Goal: Information Seeking & Learning: Learn about a topic

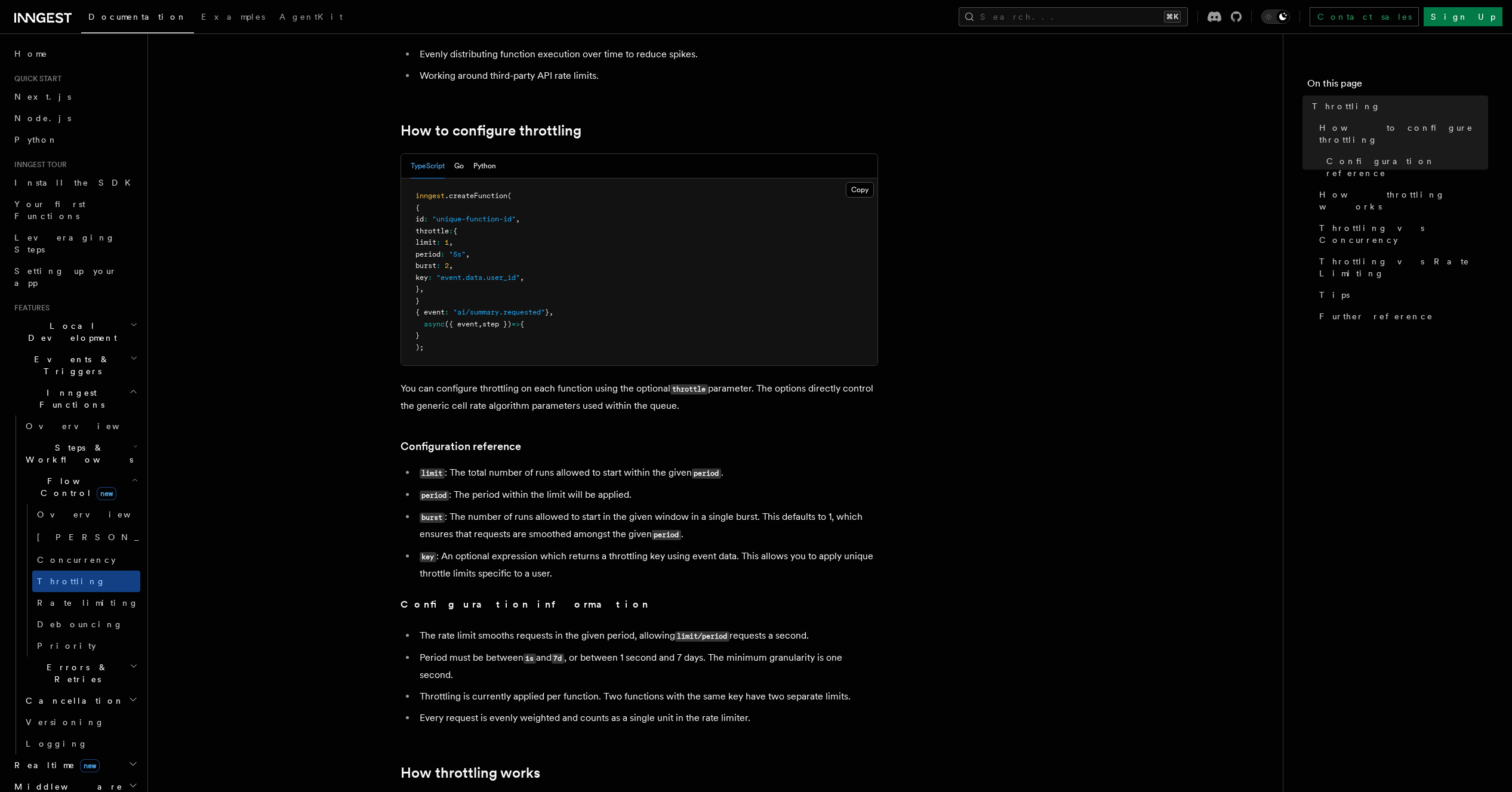
scroll to position [136, 0]
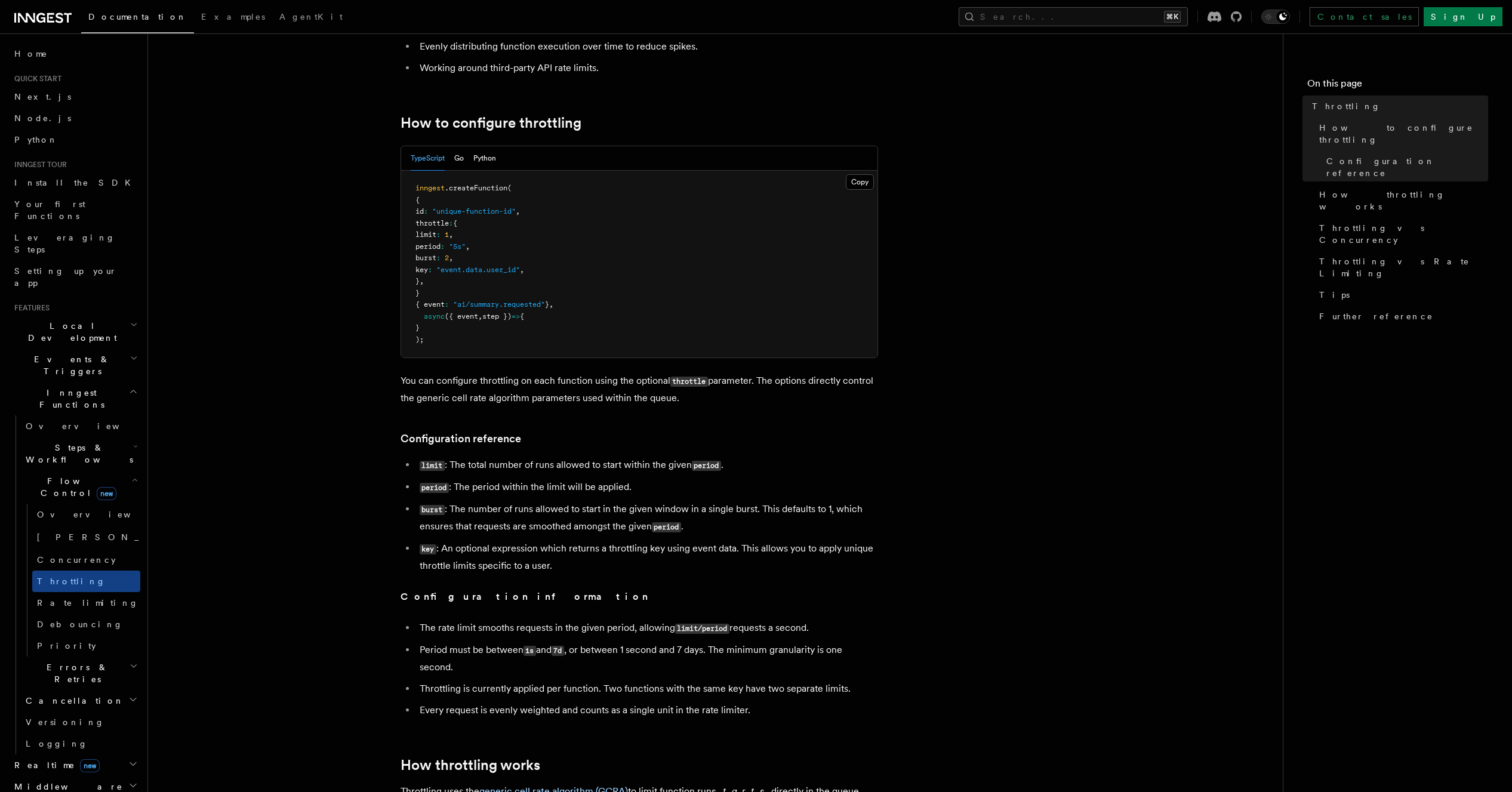
click at [725, 536] on ul "limit : The total number of runs allowed to start within the given period . per…" at bounding box center [639, 515] width 477 height 117
click at [683, 528] on li "burst : The number of runs allowed to start in the given window in a single bur…" at bounding box center [647, 518] width 462 height 35
click at [718, 529] on li "burst : The number of runs allowed to start in the given window in a single bur…" at bounding box center [647, 518] width 462 height 35
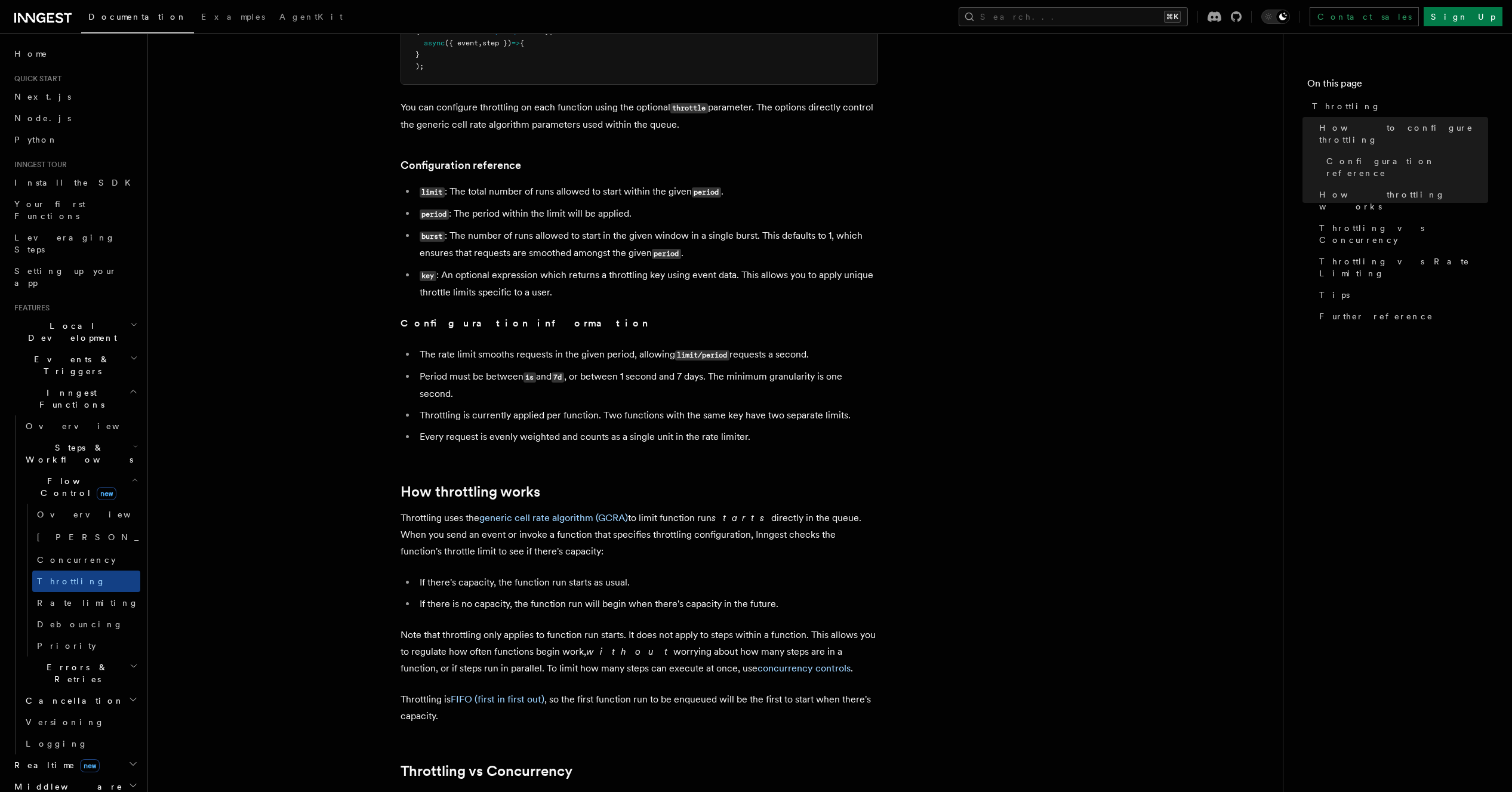
scroll to position [0, 0]
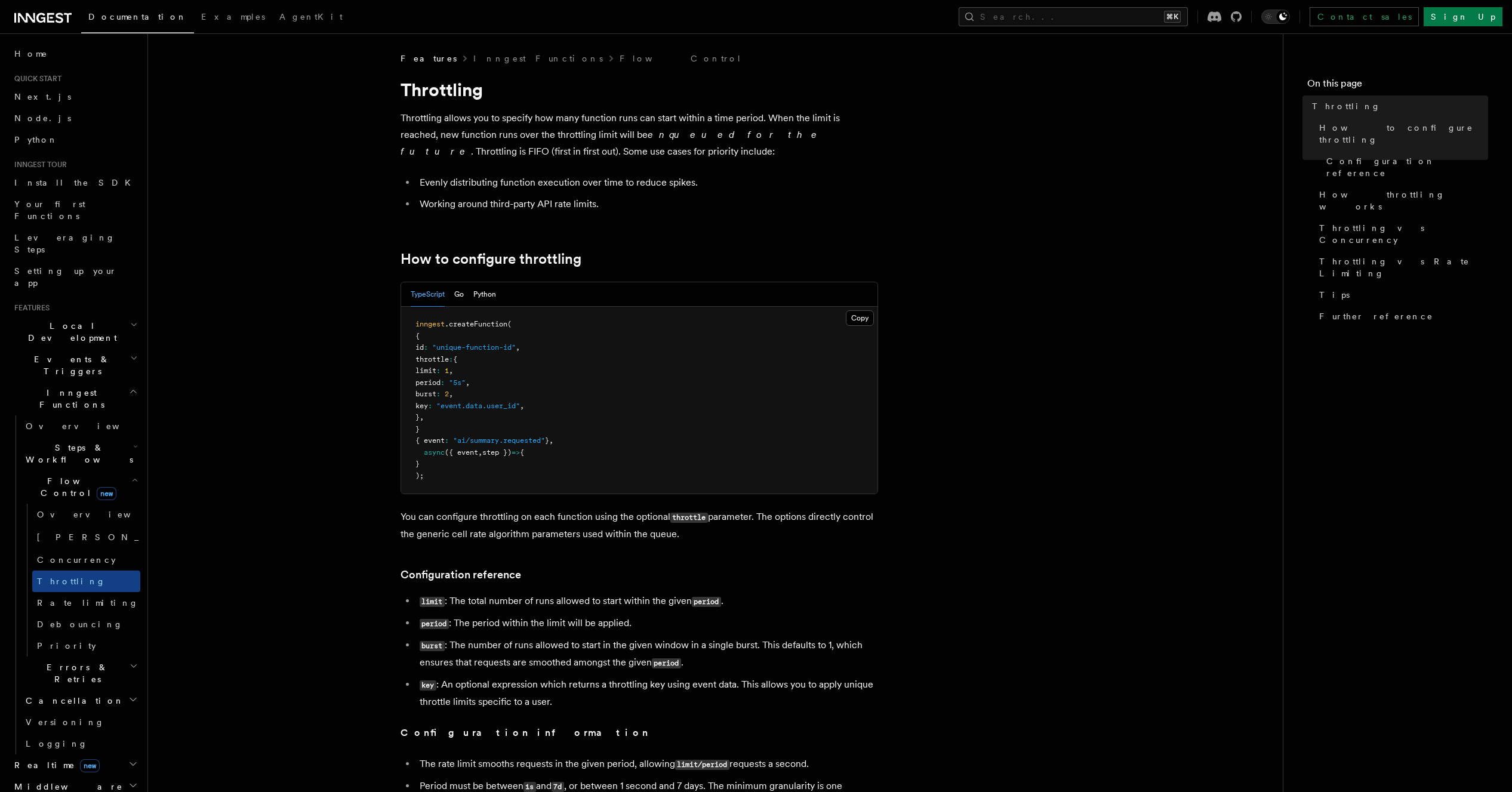
click at [493, 392] on pre "inngest .createFunction ( { id : "unique-function-id" , throttle : { limit : 1 …" at bounding box center [639, 400] width 476 height 187
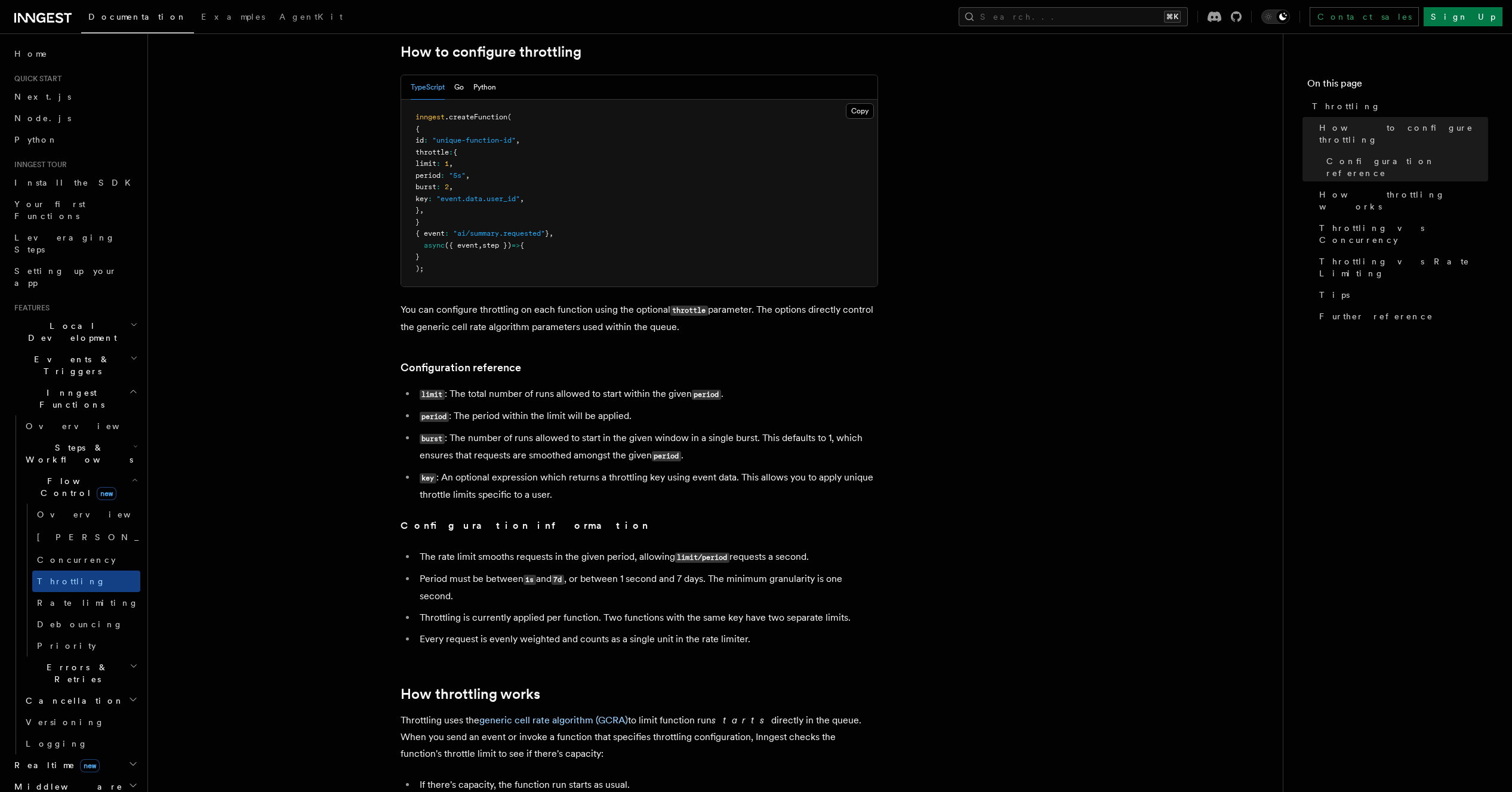
scroll to position [407, 0]
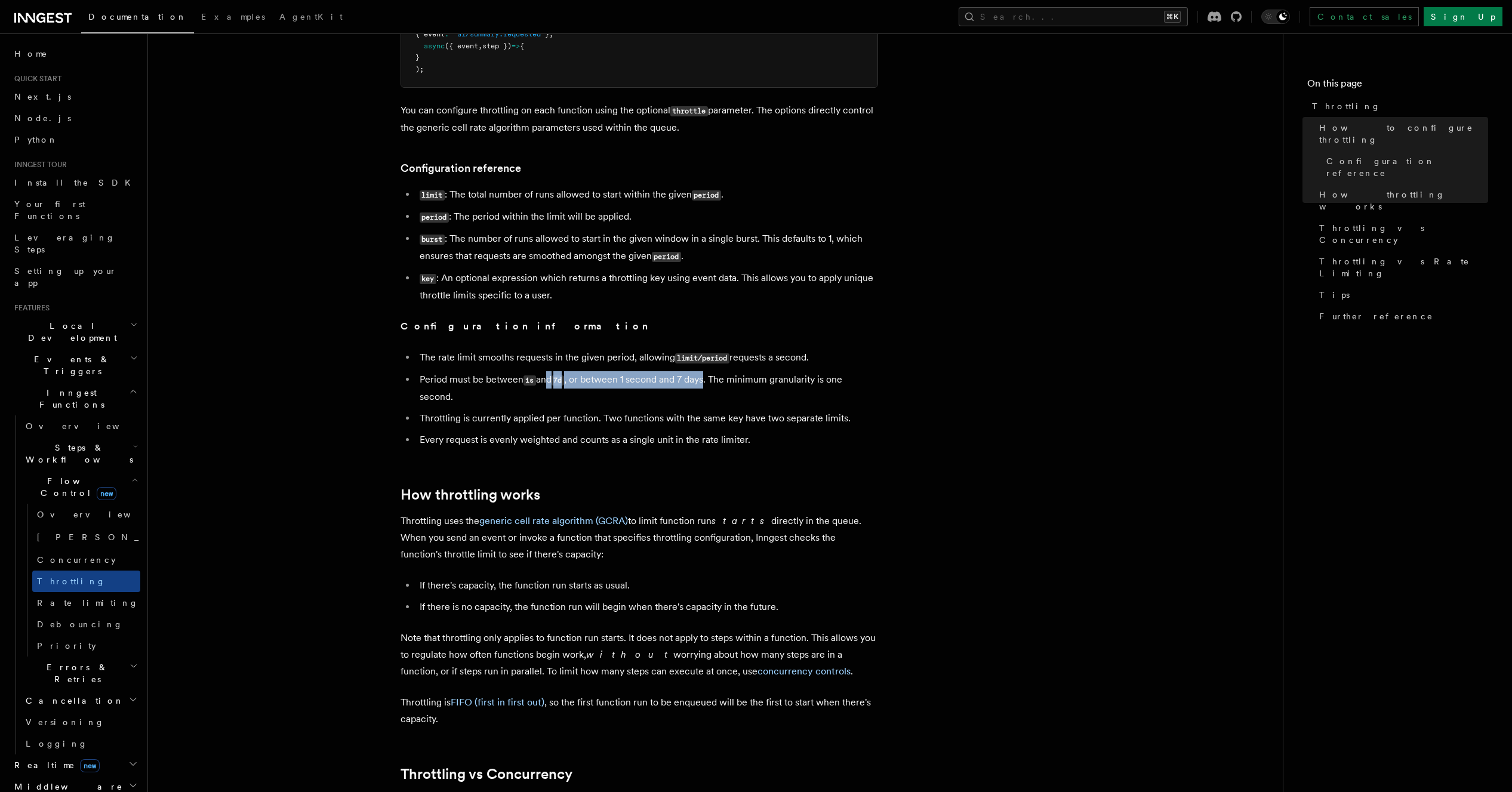
drag, startPoint x: 593, startPoint y: 381, endPoint x: 709, endPoint y: 384, distance: 116.0
click at [709, 384] on li "Period must be between 1s and 7d , or between 1 second and 7 days. The minimum …" at bounding box center [647, 388] width 462 height 34
drag, startPoint x: 524, startPoint y: 421, endPoint x: 684, endPoint y: 420, distance: 160.0
click at [673, 421] on li "Throttling is currently applied per function. Two functions with the same key h…" at bounding box center [647, 418] width 462 height 17
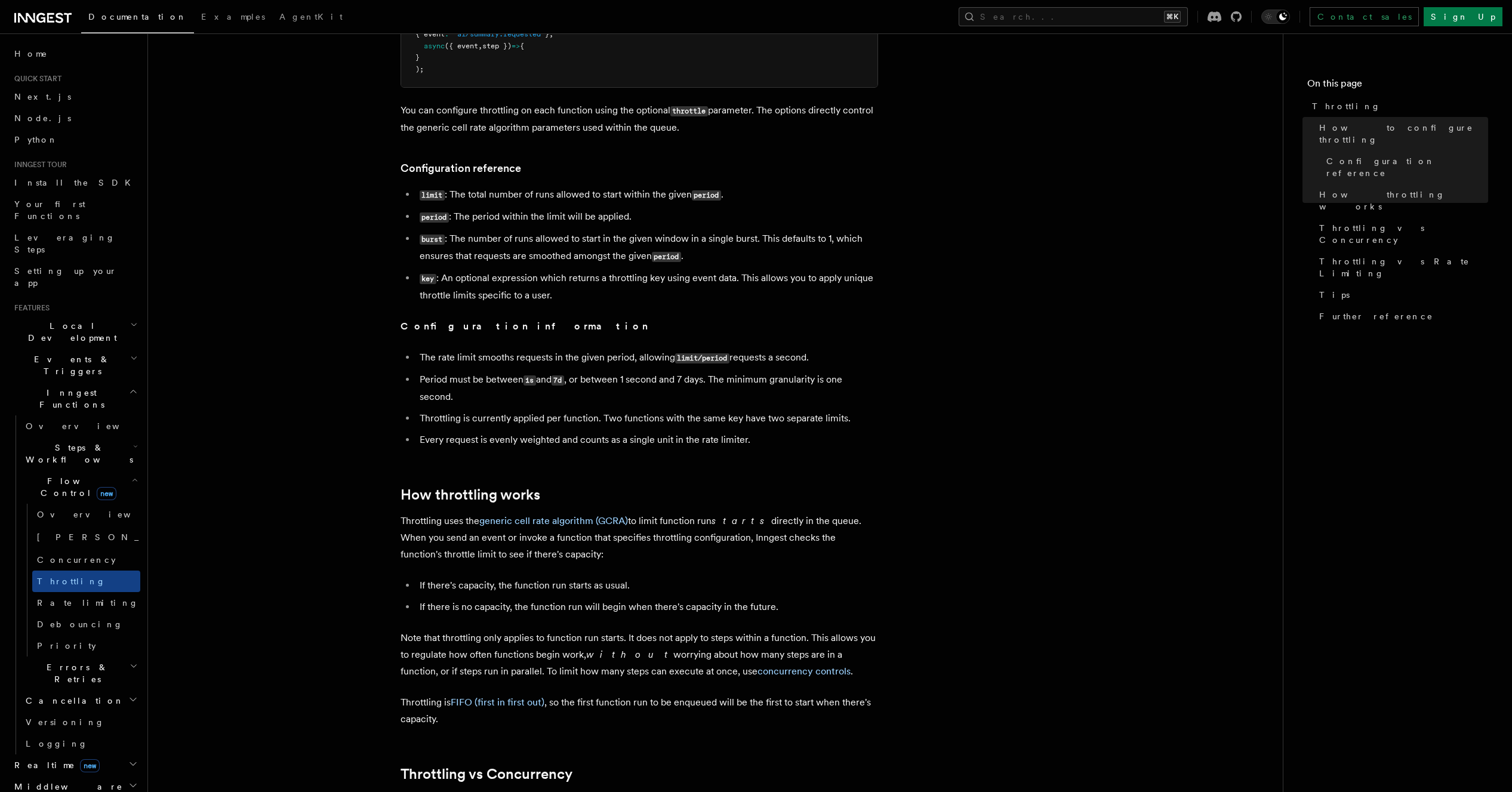
click at [684, 420] on li "Throttling is currently applied per function. Two functions with the same key h…" at bounding box center [647, 418] width 462 height 17
drag, startPoint x: 585, startPoint y: 437, endPoint x: 701, endPoint y: 441, distance: 116.1
click at [701, 441] on li "Every request is evenly weighted and counts as a single unit in the rate limite…" at bounding box center [647, 440] width 462 height 17
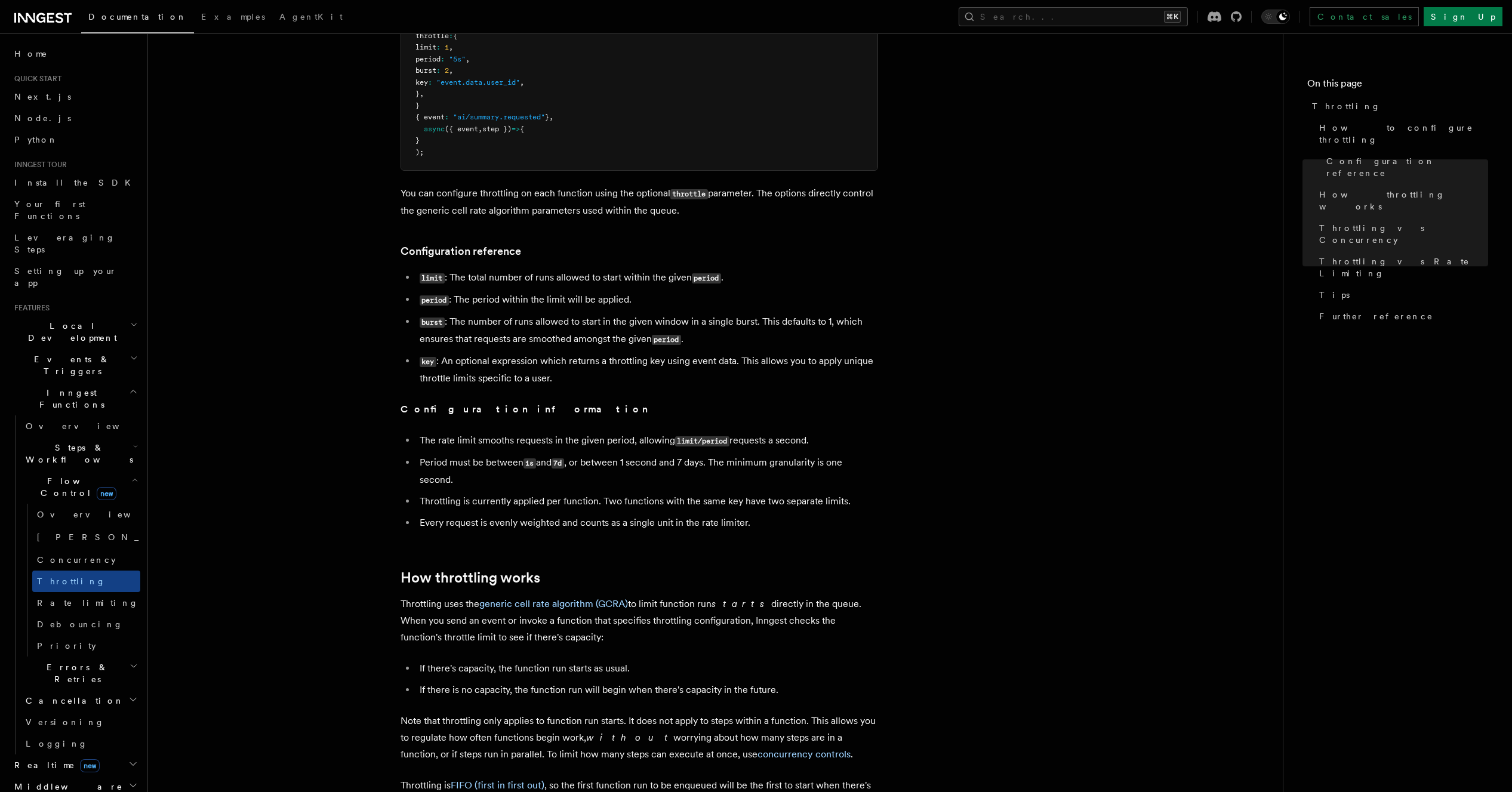
scroll to position [0, 0]
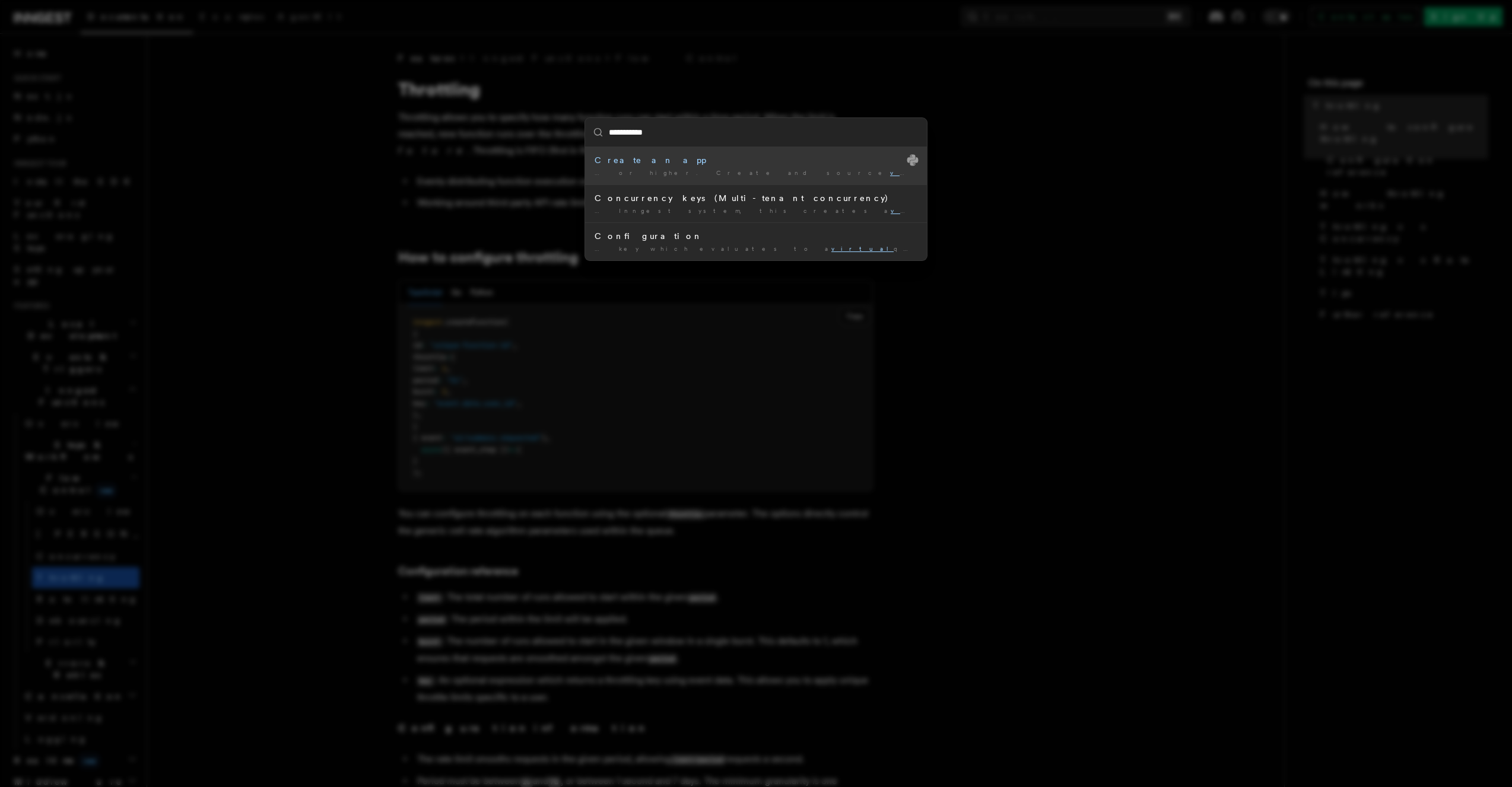
type input "**********"
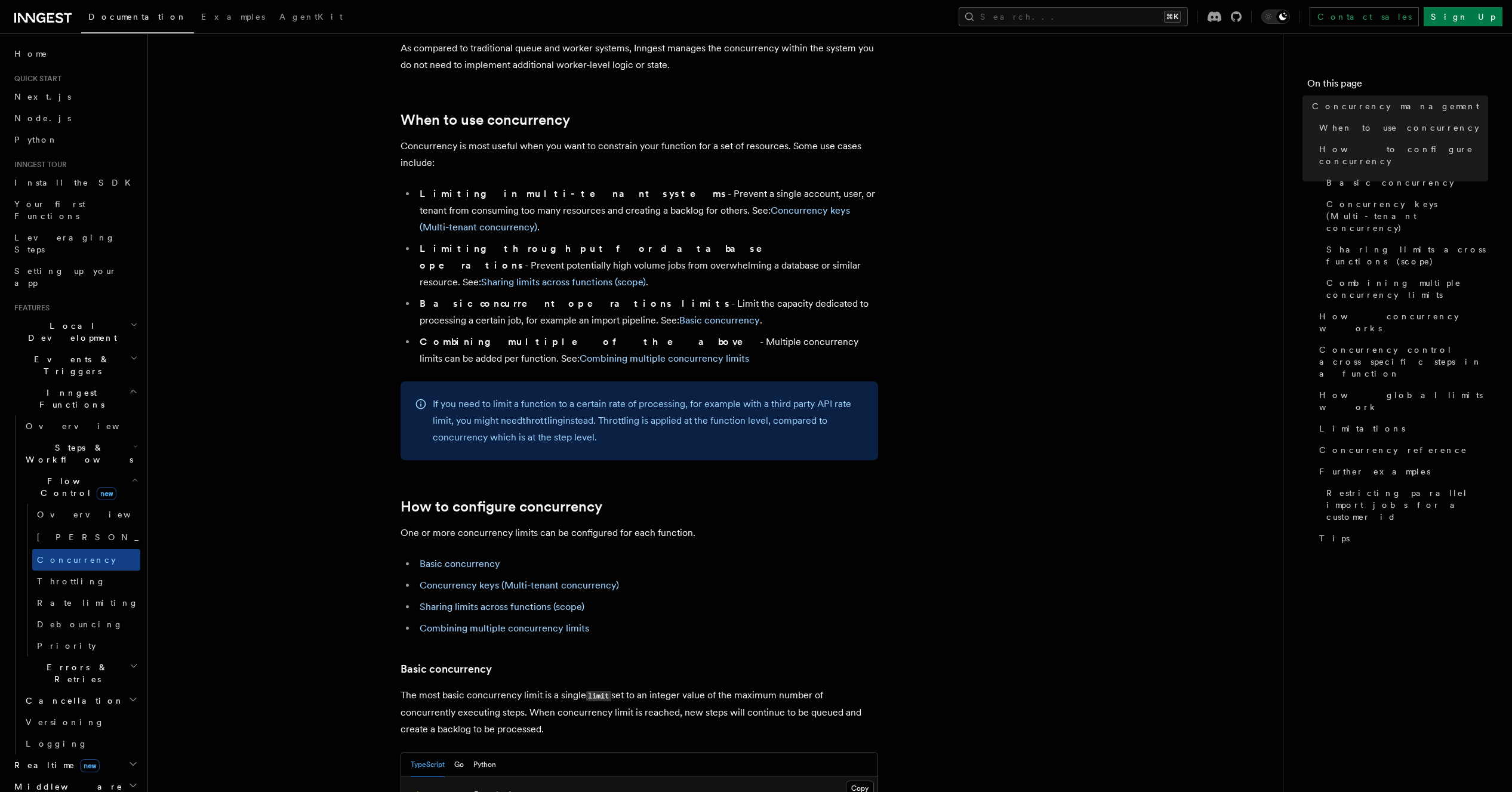
scroll to position [403, 0]
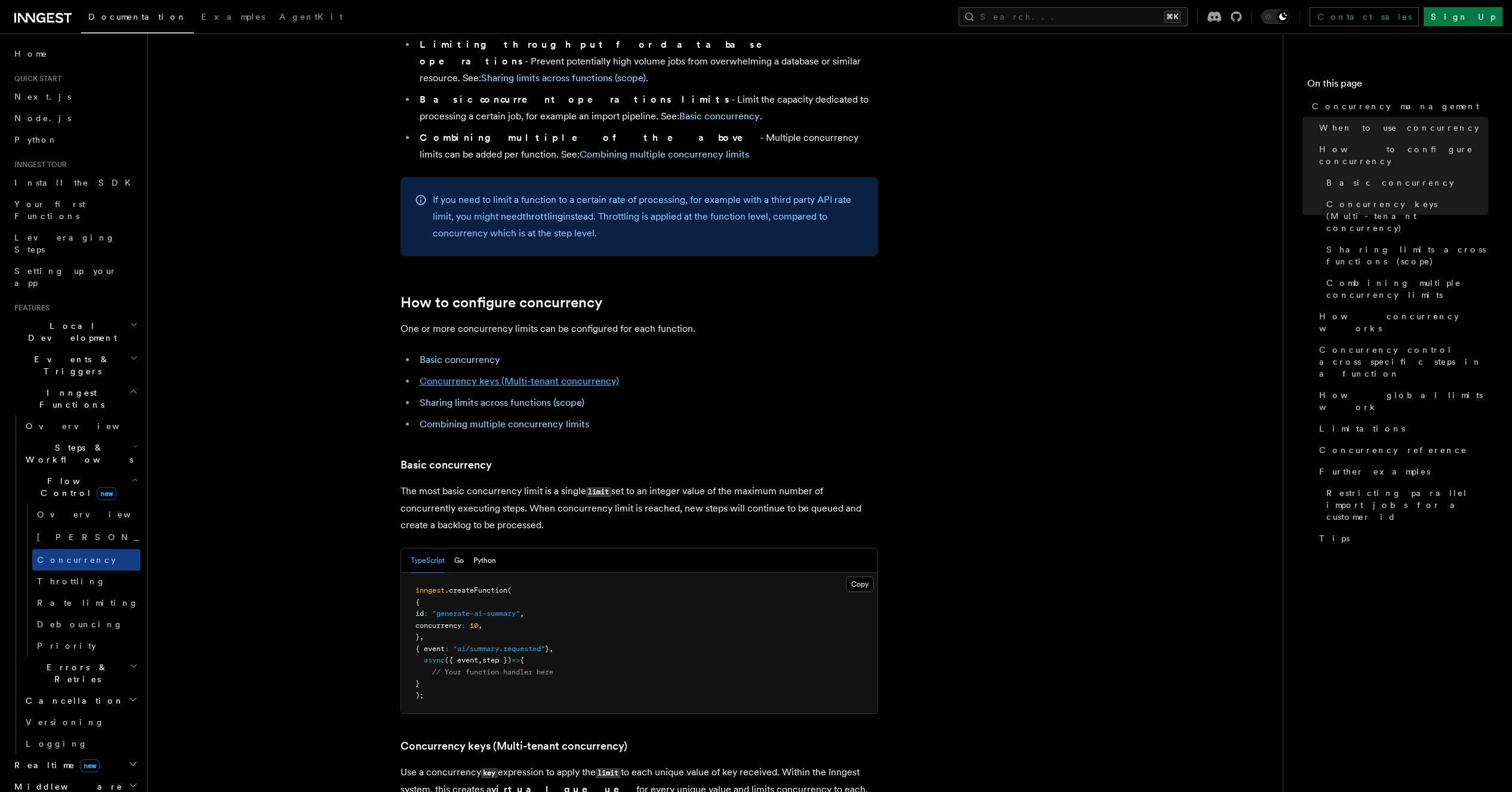
click at [592, 375] on link "Concurrency keys (Multi-tenant concurrency)" at bounding box center [519, 381] width 200 height 11
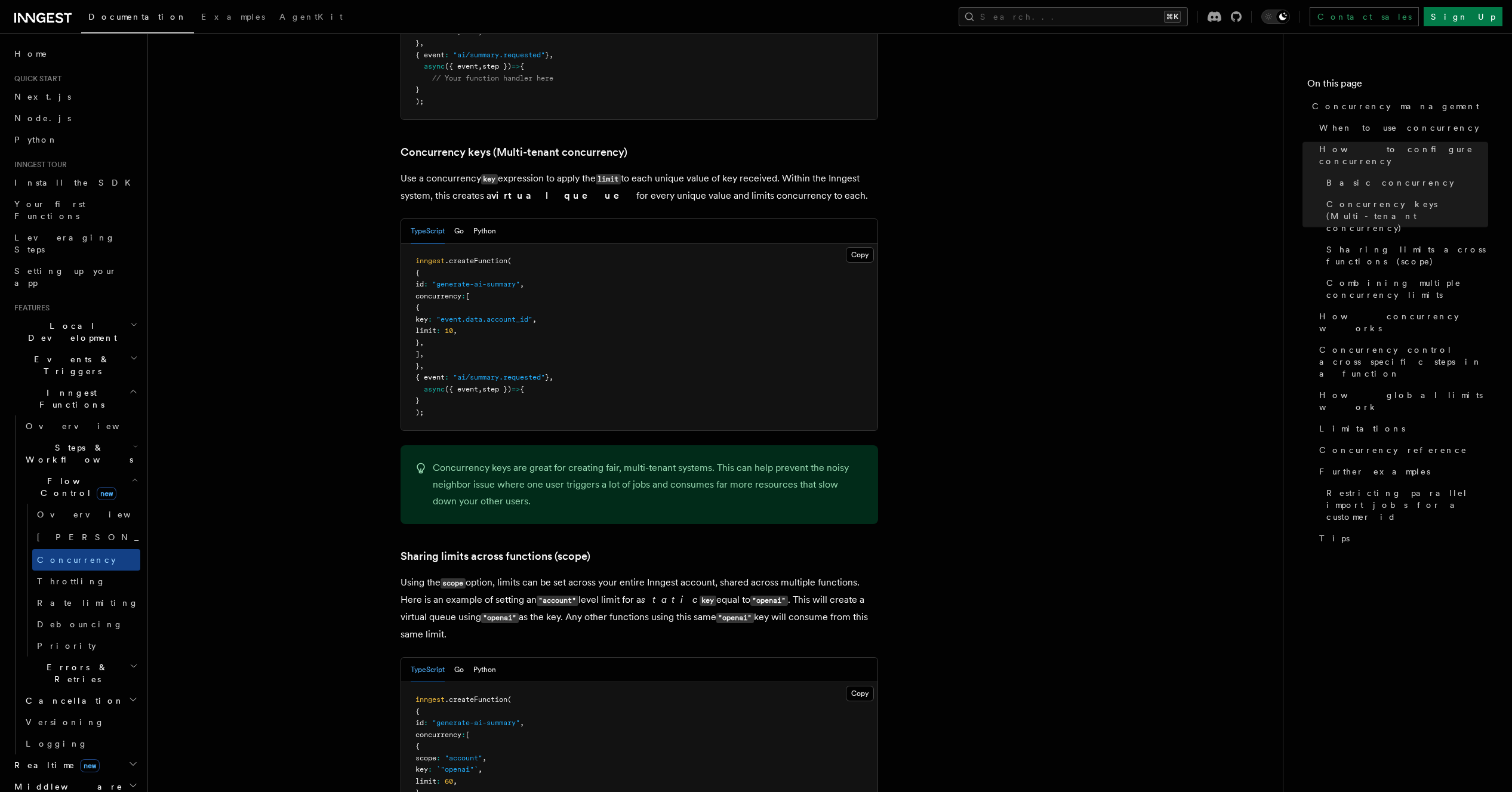
scroll to position [1033, 0]
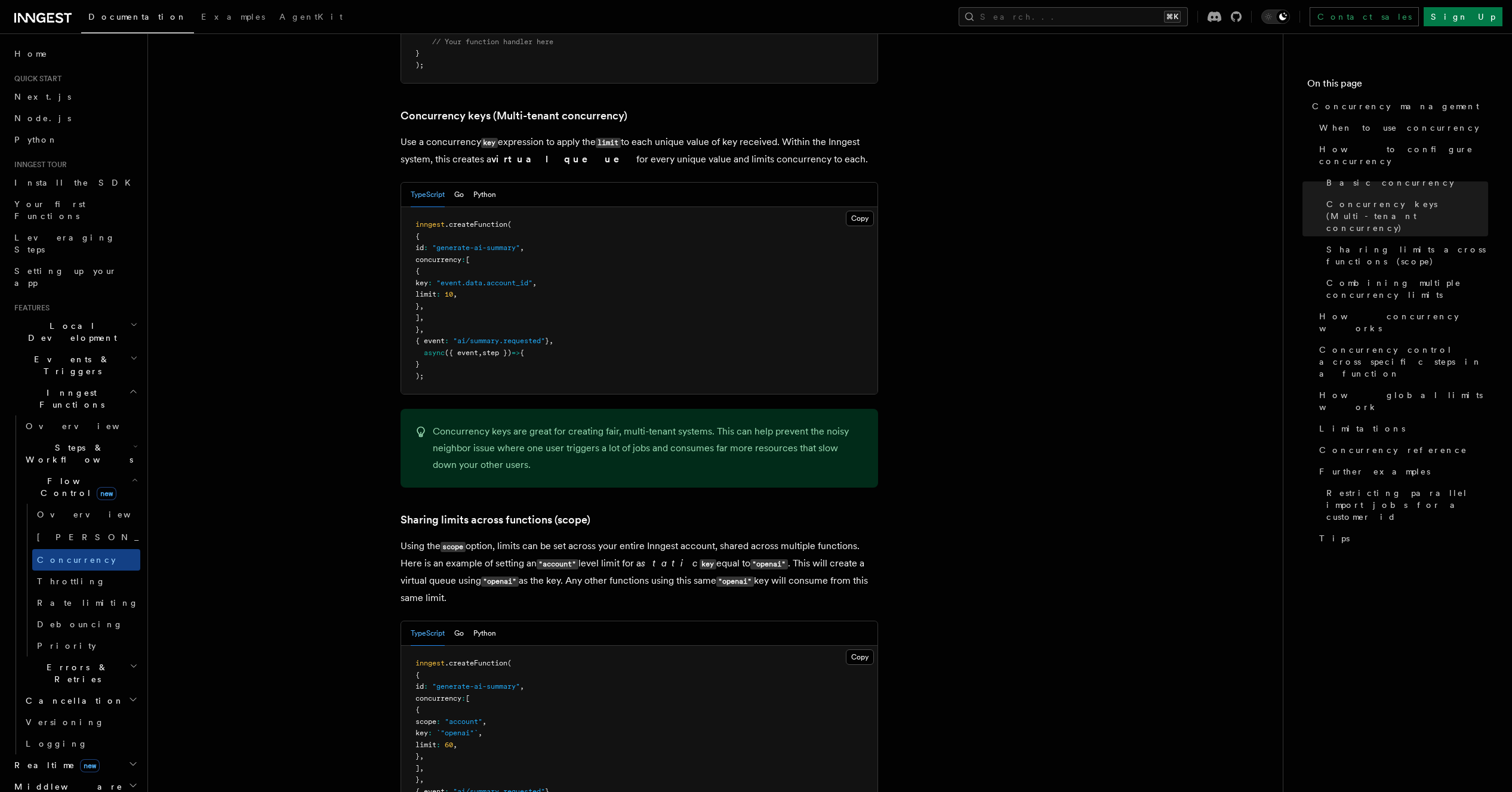
click at [553, 183] on div "TypeScript Go Python" at bounding box center [639, 195] width 476 height 24
drag, startPoint x: 570, startPoint y: 103, endPoint x: 685, endPoint y: 98, distance: 115.1
click at [685, 134] on p "Use a concurrency key expression to apply the limit to each unique value of key…" at bounding box center [639, 150] width 477 height 34
drag, startPoint x: 535, startPoint y: 106, endPoint x: 612, endPoint y: 106, distance: 77.0
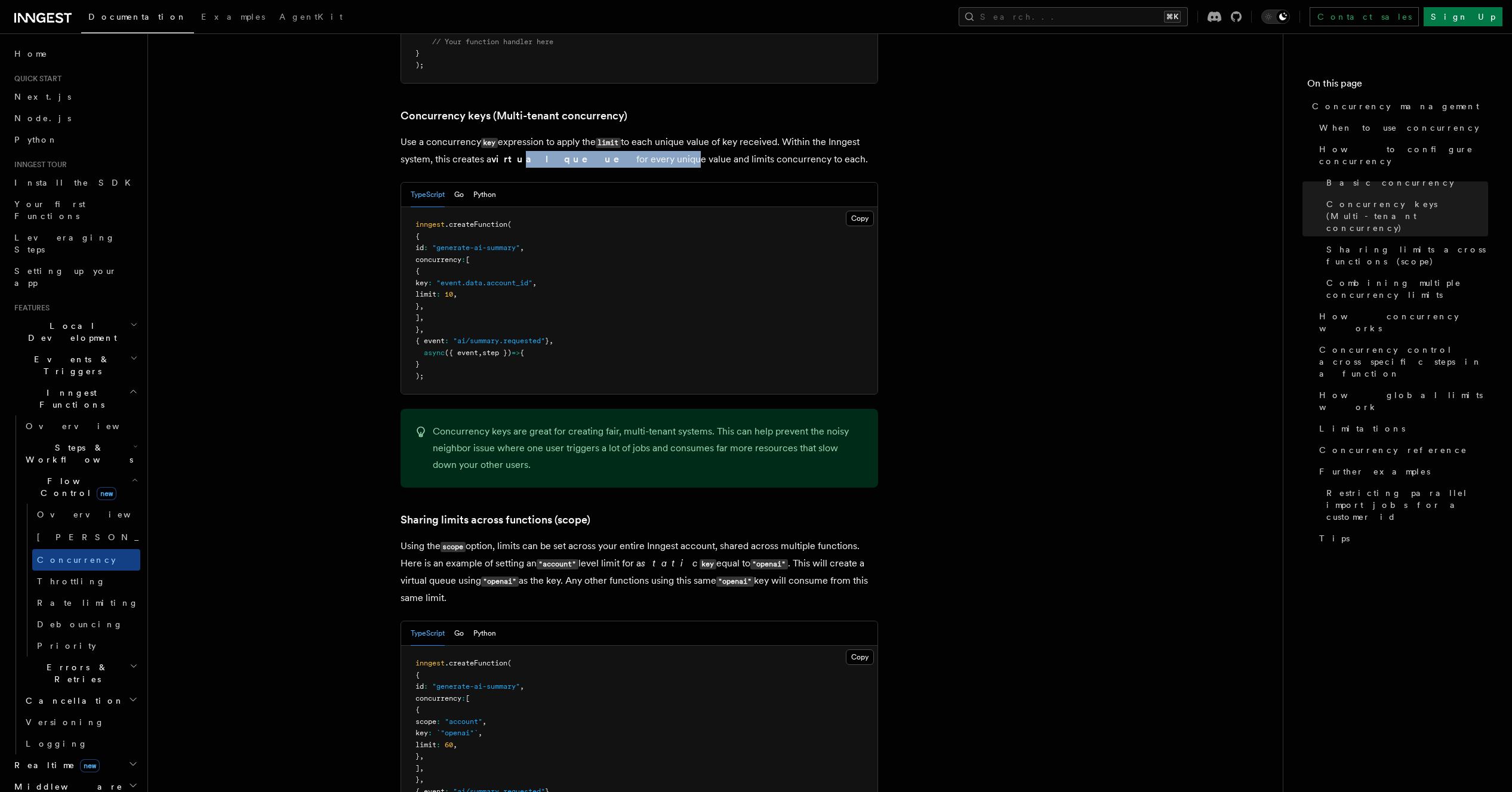
click at [612, 134] on p "Use a concurrency key expression to apply the limit to each unique value of key…" at bounding box center [639, 150] width 477 height 34
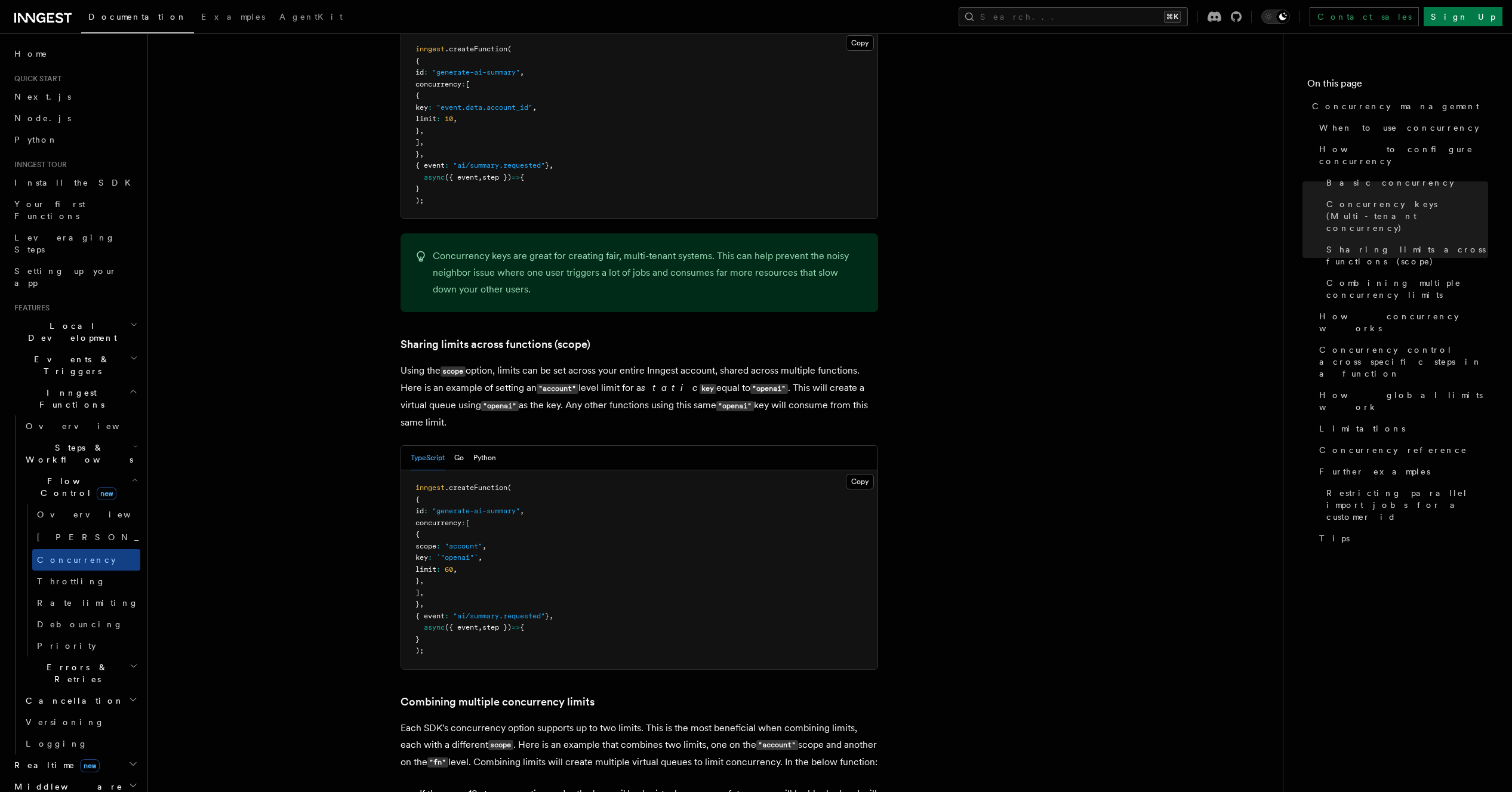
scroll to position [1202, 0]
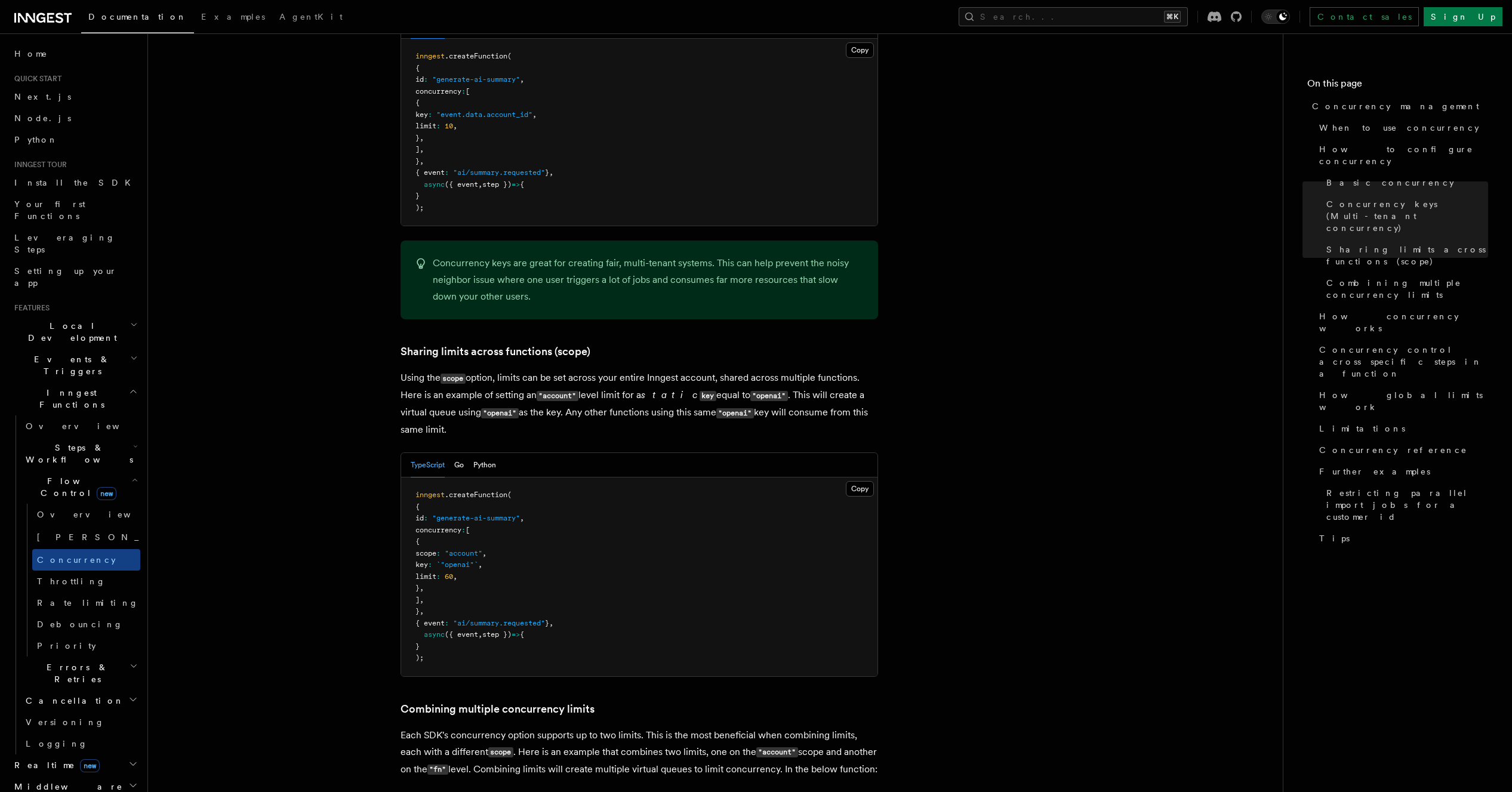
click at [600, 369] on p "Using the scope option, limits can be set across your entire Inngest account, s…" at bounding box center [639, 403] width 477 height 68
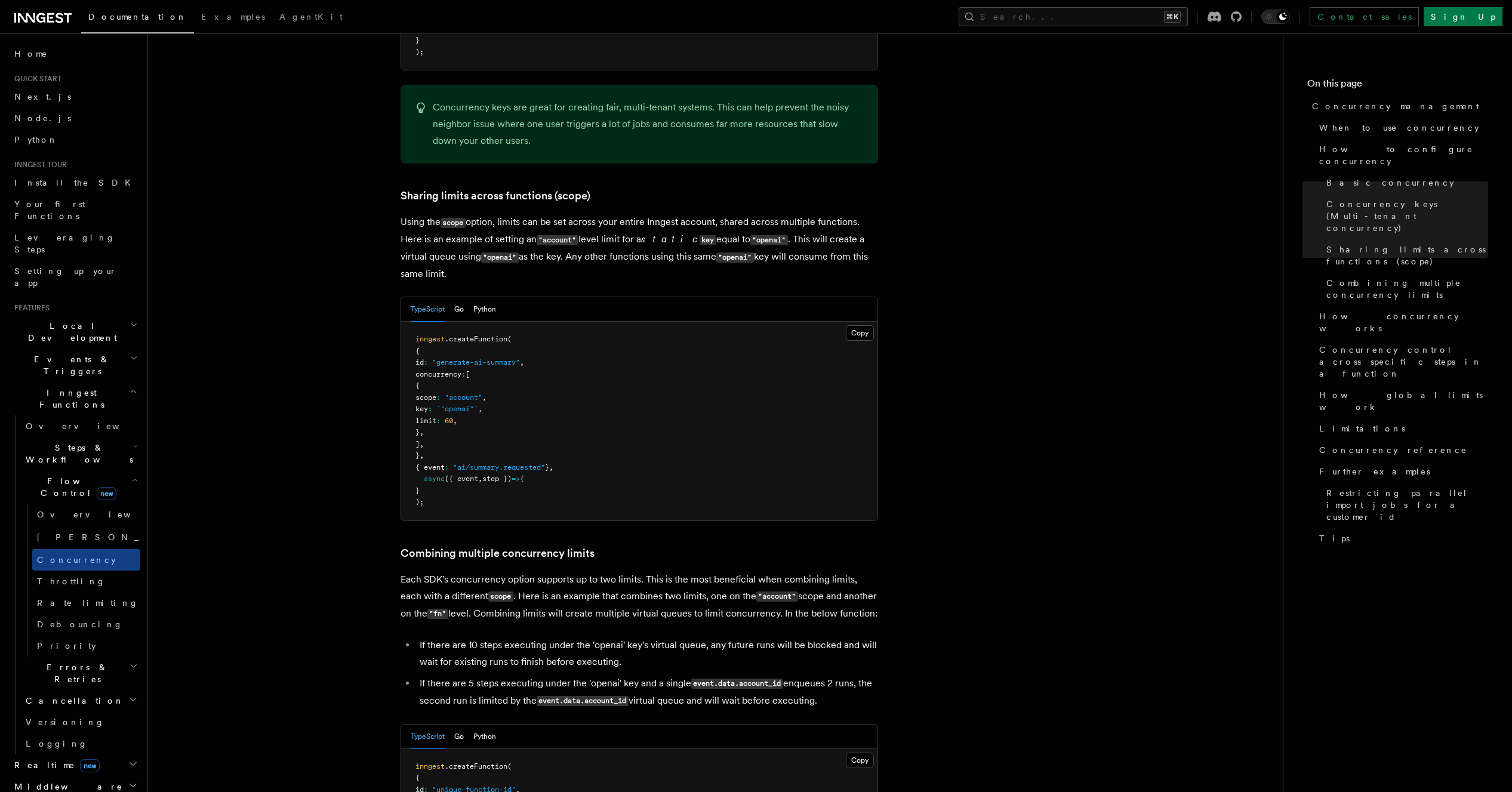
scroll to position [1373, 0]
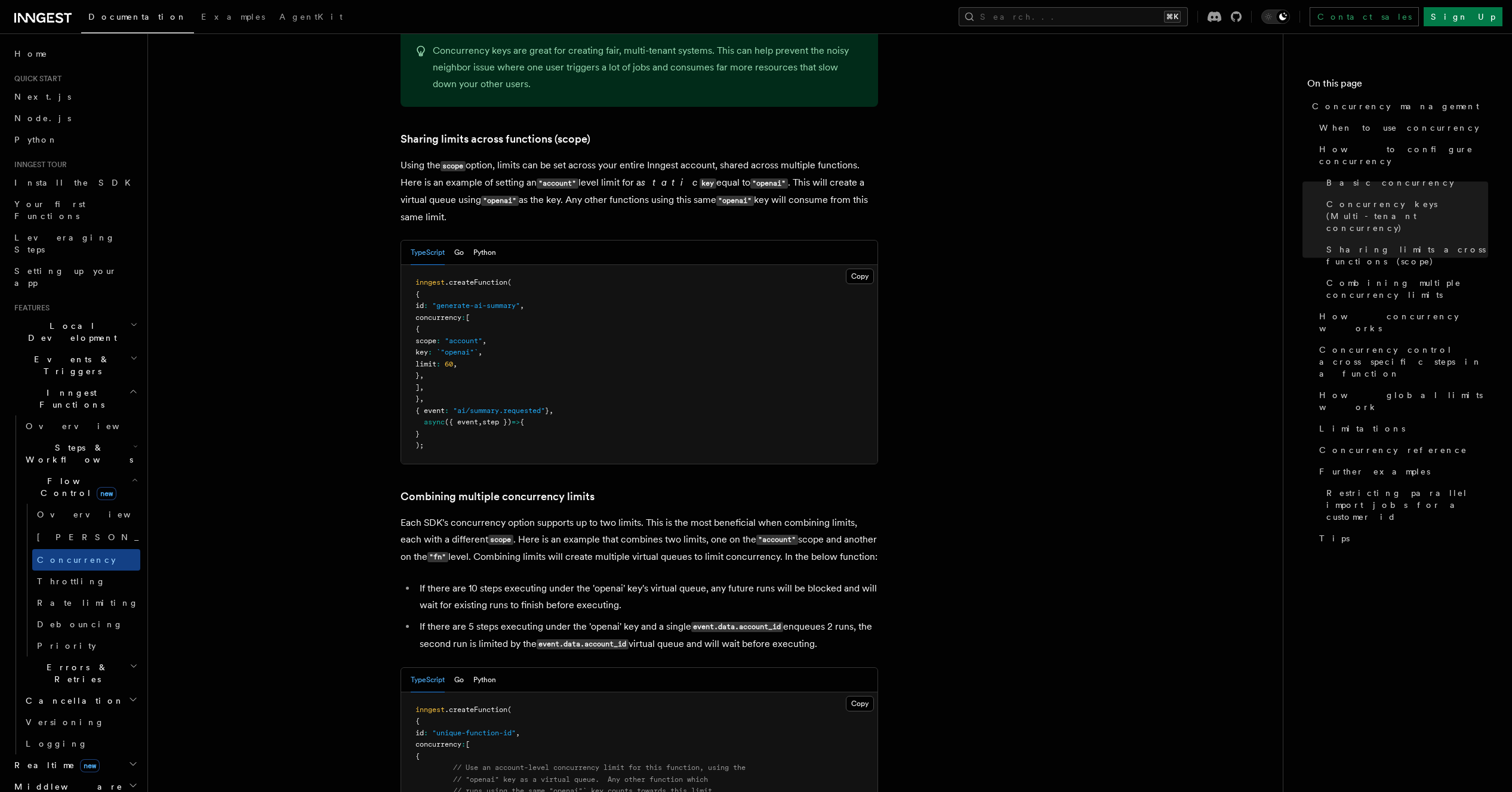
scroll to position [1457, 0]
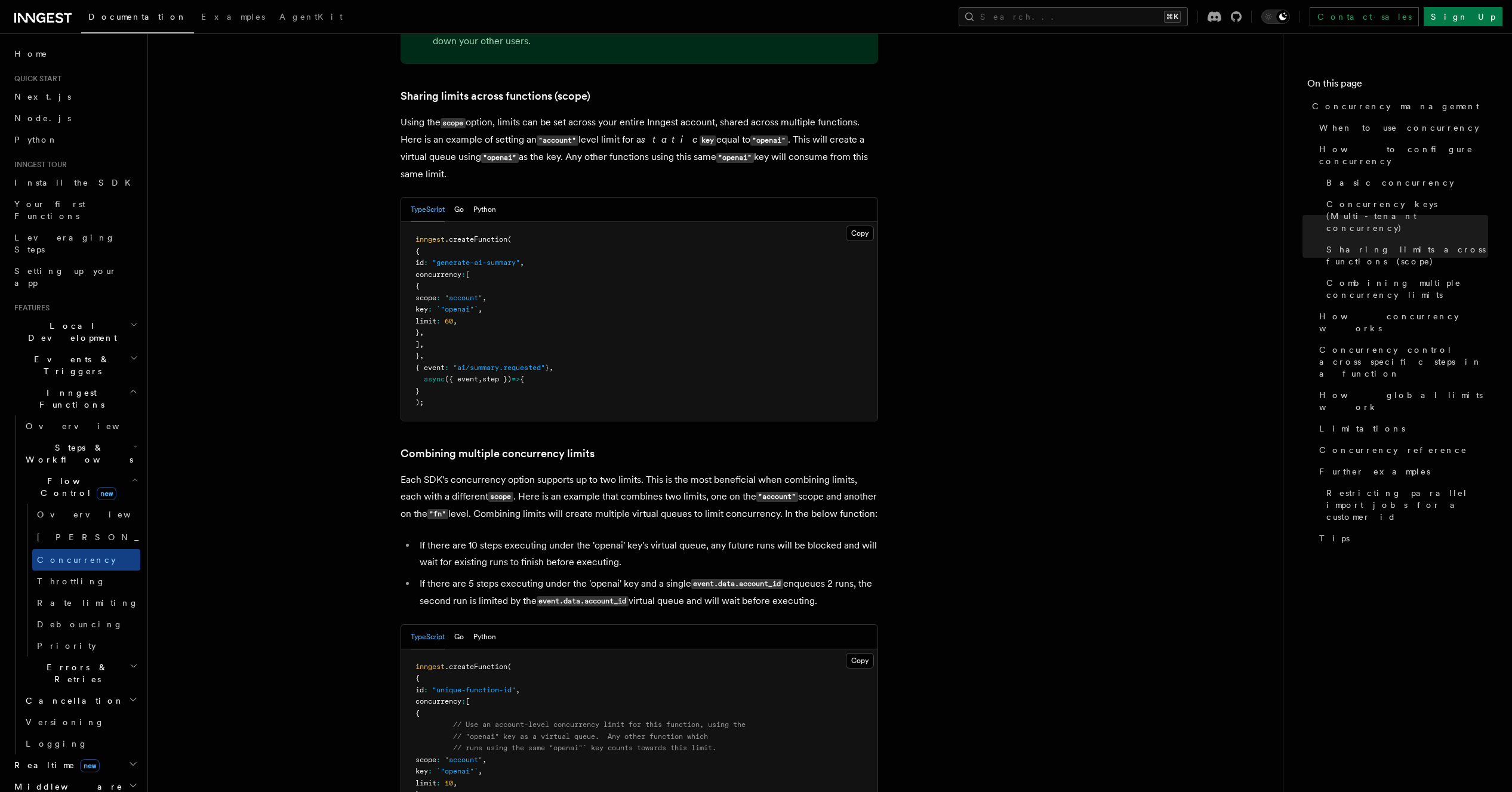
click at [683, 537] on li "If there are 10 steps executing under the 'openai' key's virtual queue, any fut…" at bounding box center [647, 554] width 462 height 34
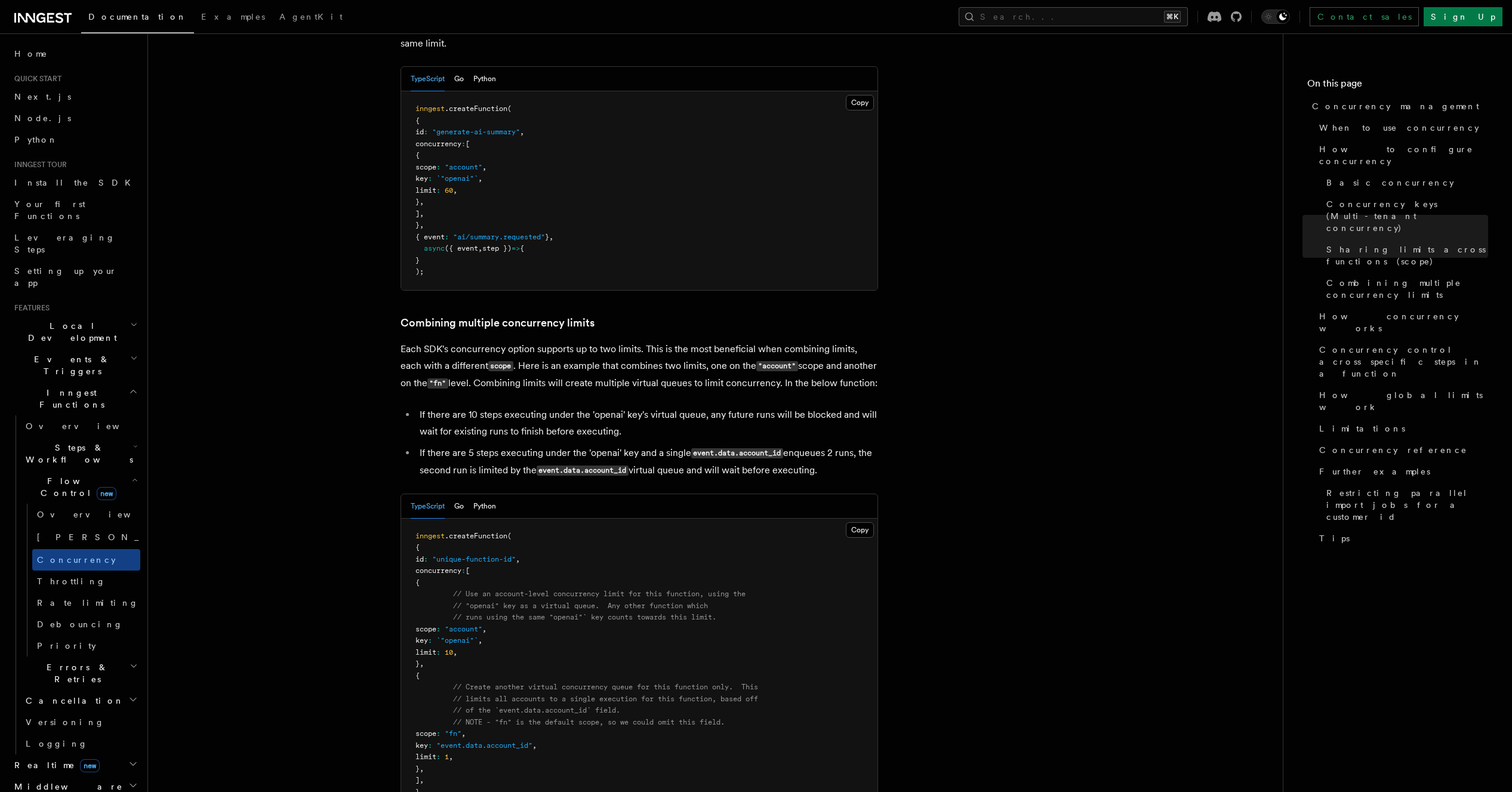
scroll to position [1602, 0]
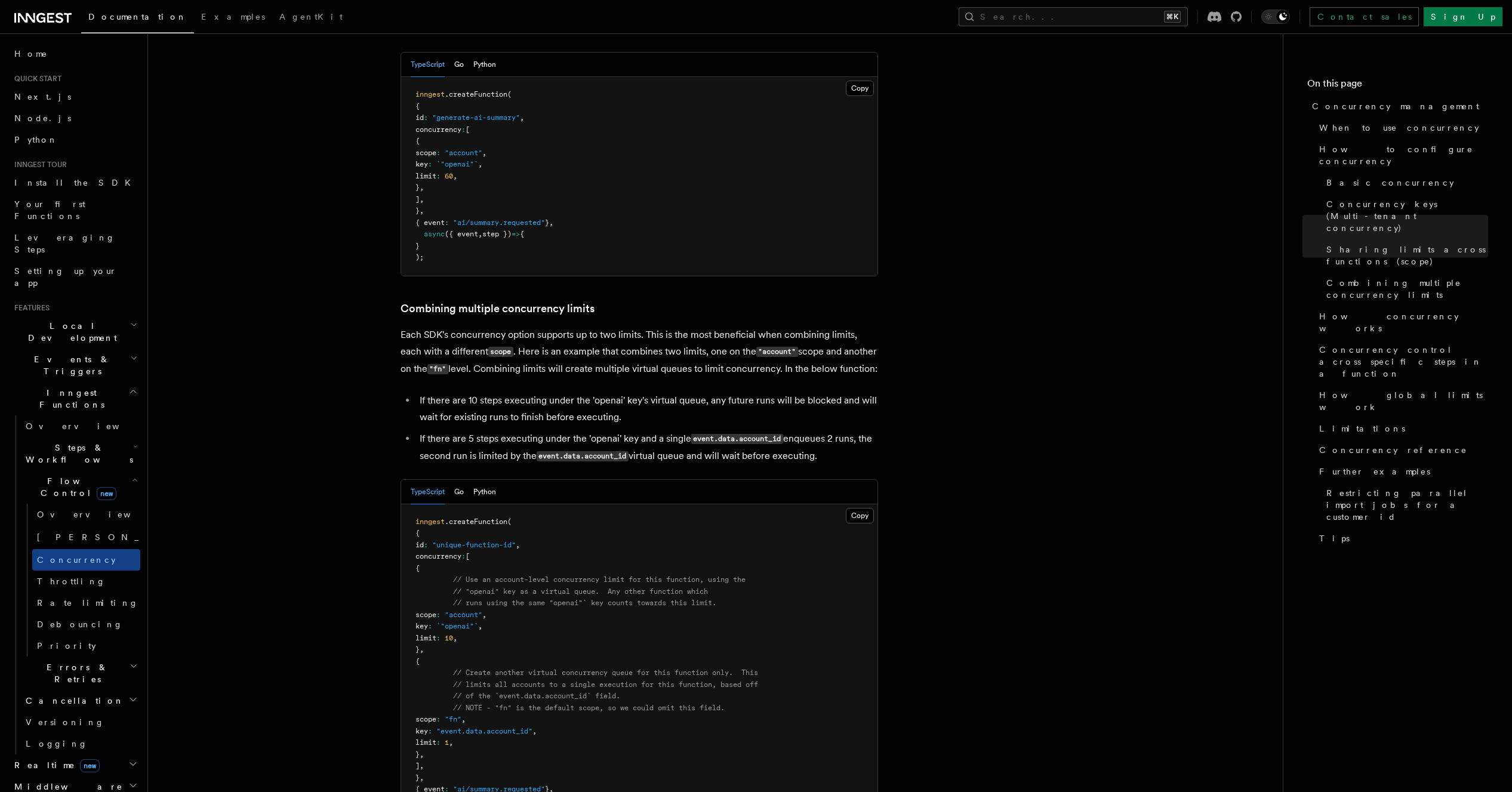
click at [641, 568] on pre "inngest .createFunction ( { id : "unique-function-id" , concurrency : [ { // Us…" at bounding box center [639, 673] width 476 height 338
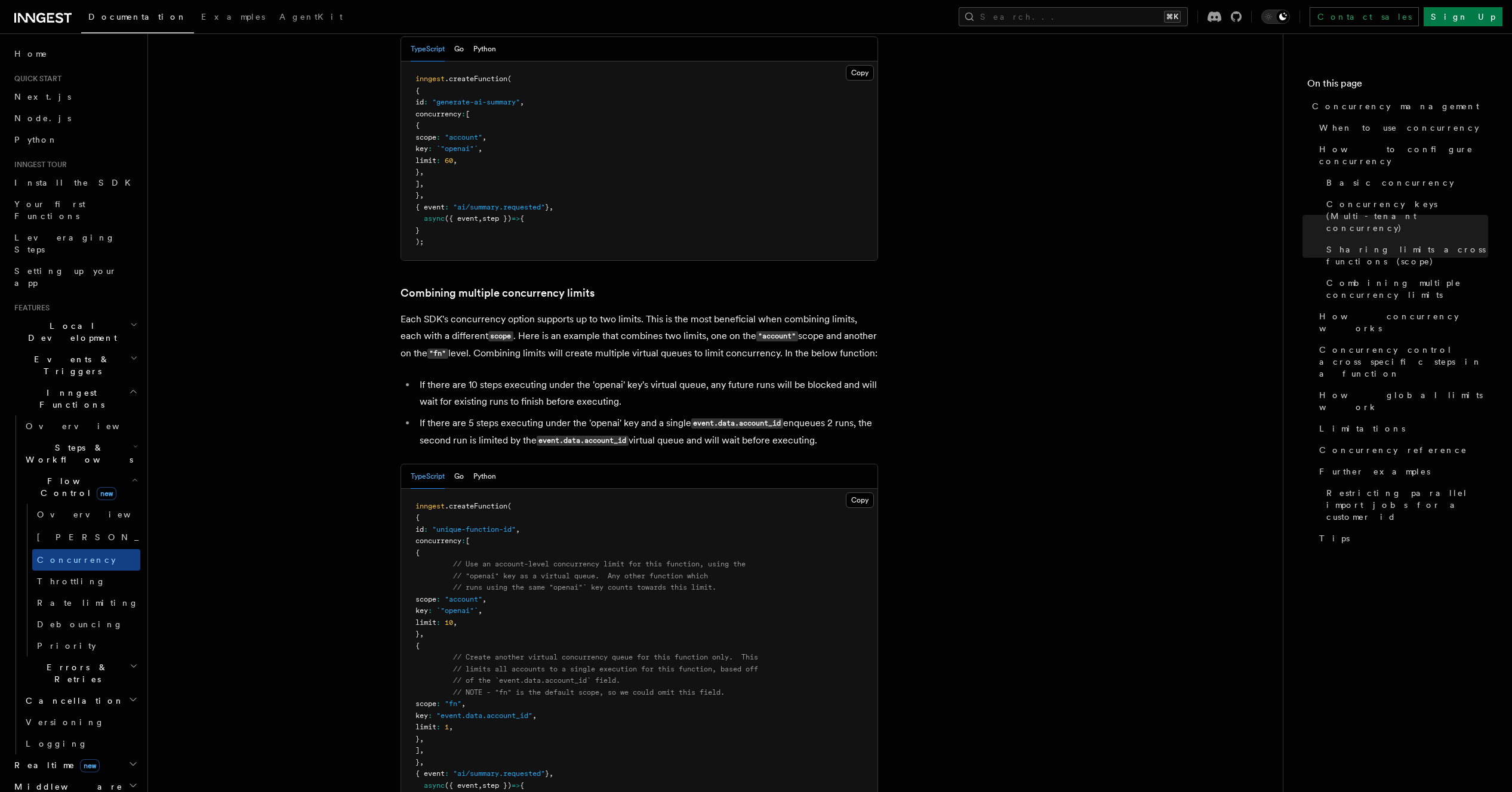
click at [701, 611] on pre "inngest .createFunction ( { id : "unique-function-id" , concurrency : [ { // Us…" at bounding box center [639, 658] width 476 height 338
click at [701, 629] on pre "inngest .createFunction ( { id : "unique-function-id" , concurrency : [ { // Us…" at bounding box center [639, 658] width 476 height 338
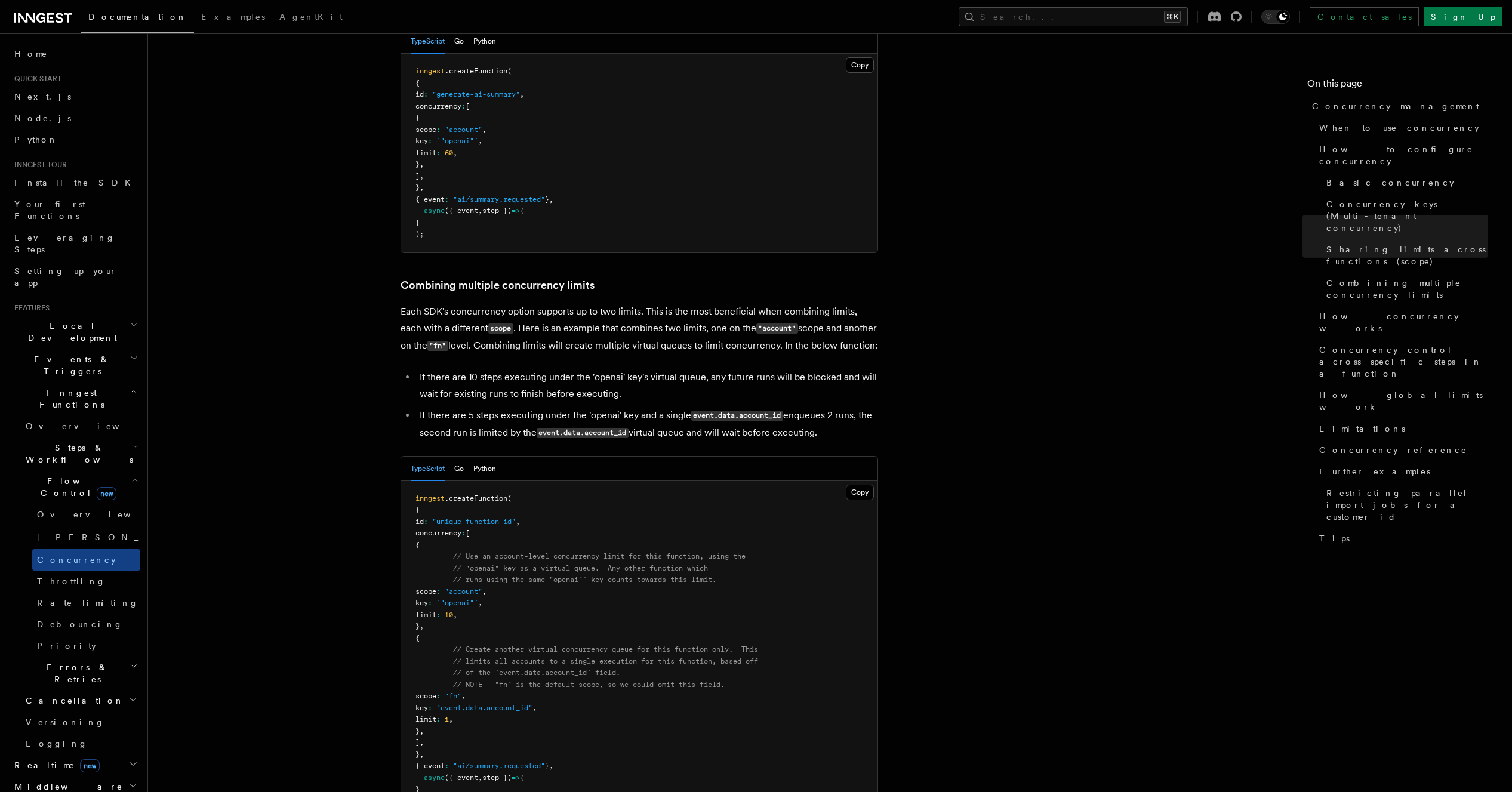
click at [691, 648] on pre "inngest .createFunction ( { id : "unique-function-id" , concurrency : [ { // Us…" at bounding box center [639, 650] width 476 height 338
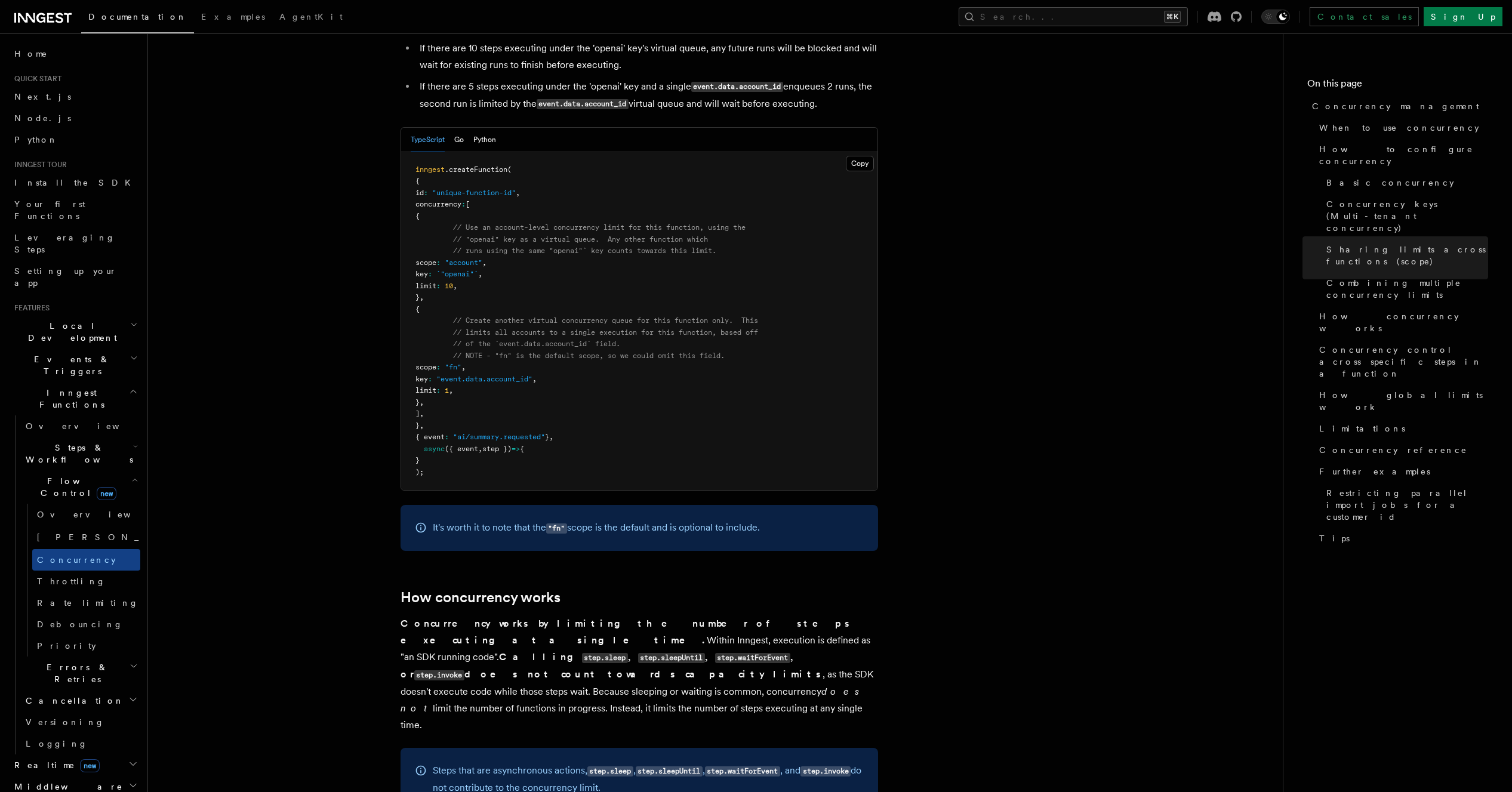
scroll to position [1962, 0]
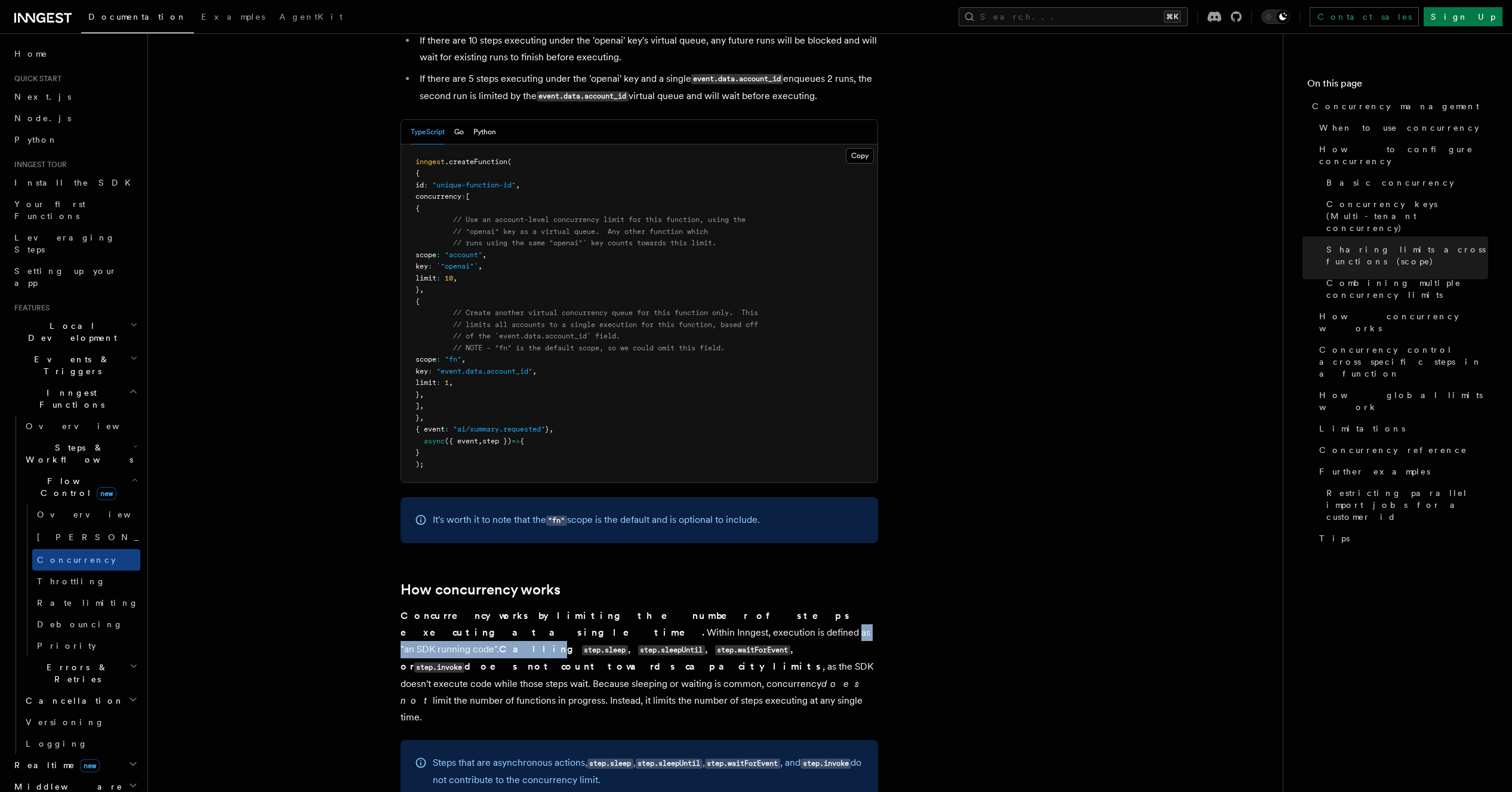
drag, startPoint x: 433, startPoint y: 591, endPoint x: 569, endPoint y: 586, distance: 136.1
click at [569, 608] on p "Concurrency works by limiting the number of steps executing at a single time. W…" at bounding box center [639, 667] width 477 height 118
click at [569, 643] on strong "Calling step.sleep , step.sleepUntil , step.waitForEvent , or step.invoke does …" at bounding box center [611, 658] width 422 height 29
drag, startPoint x: 464, startPoint y: 601, endPoint x: 615, endPoint y: 601, distance: 151.0
click at [615, 608] on p "Concurrency works by limiting the number of steps executing at a single time. W…" at bounding box center [639, 667] width 477 height 118
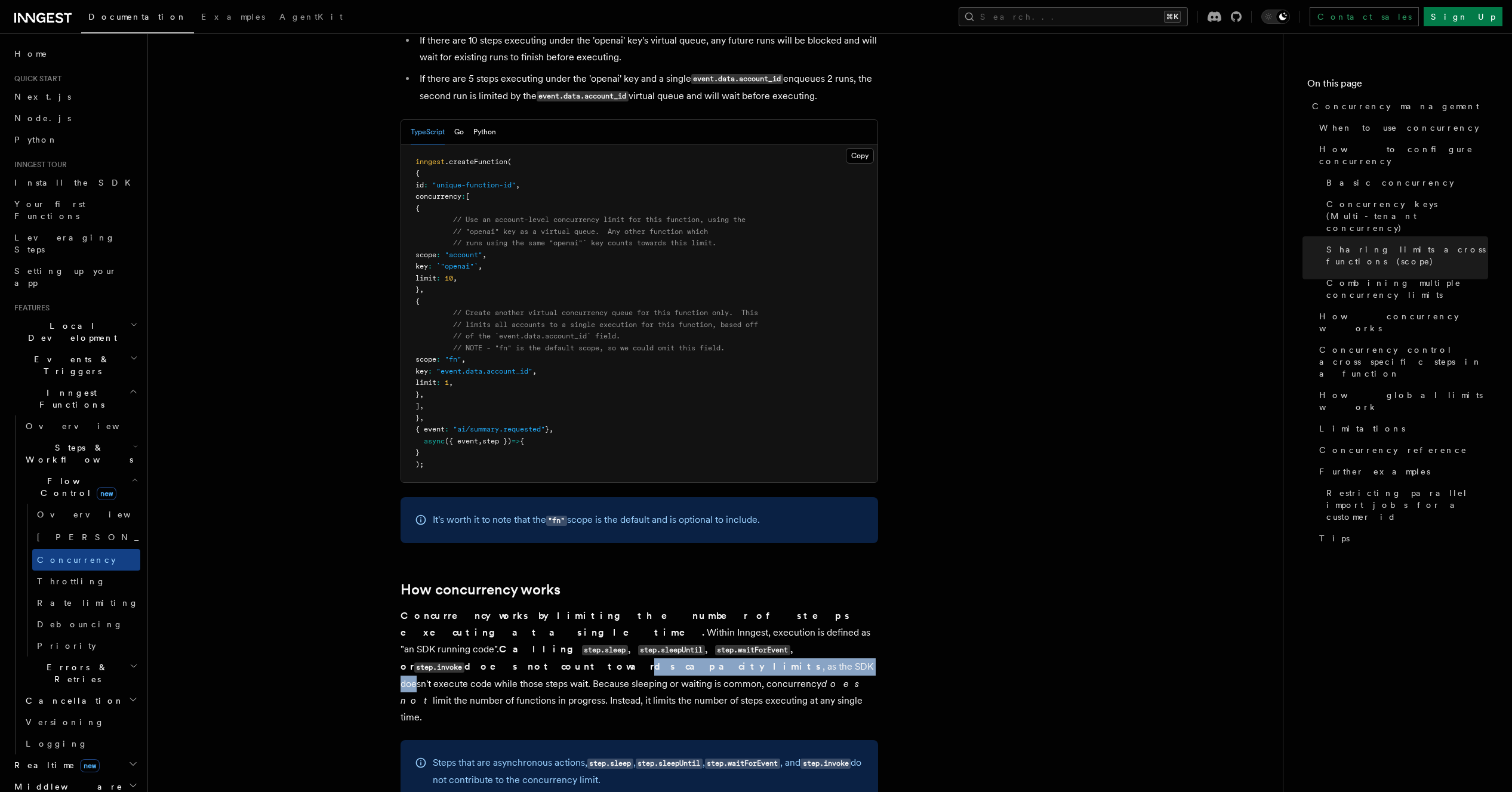
click at [615, 608] on p "Concurrency works by limiting the number of steps executing at a single time. W…" at bounding box center [639, 667] width 477 height 118
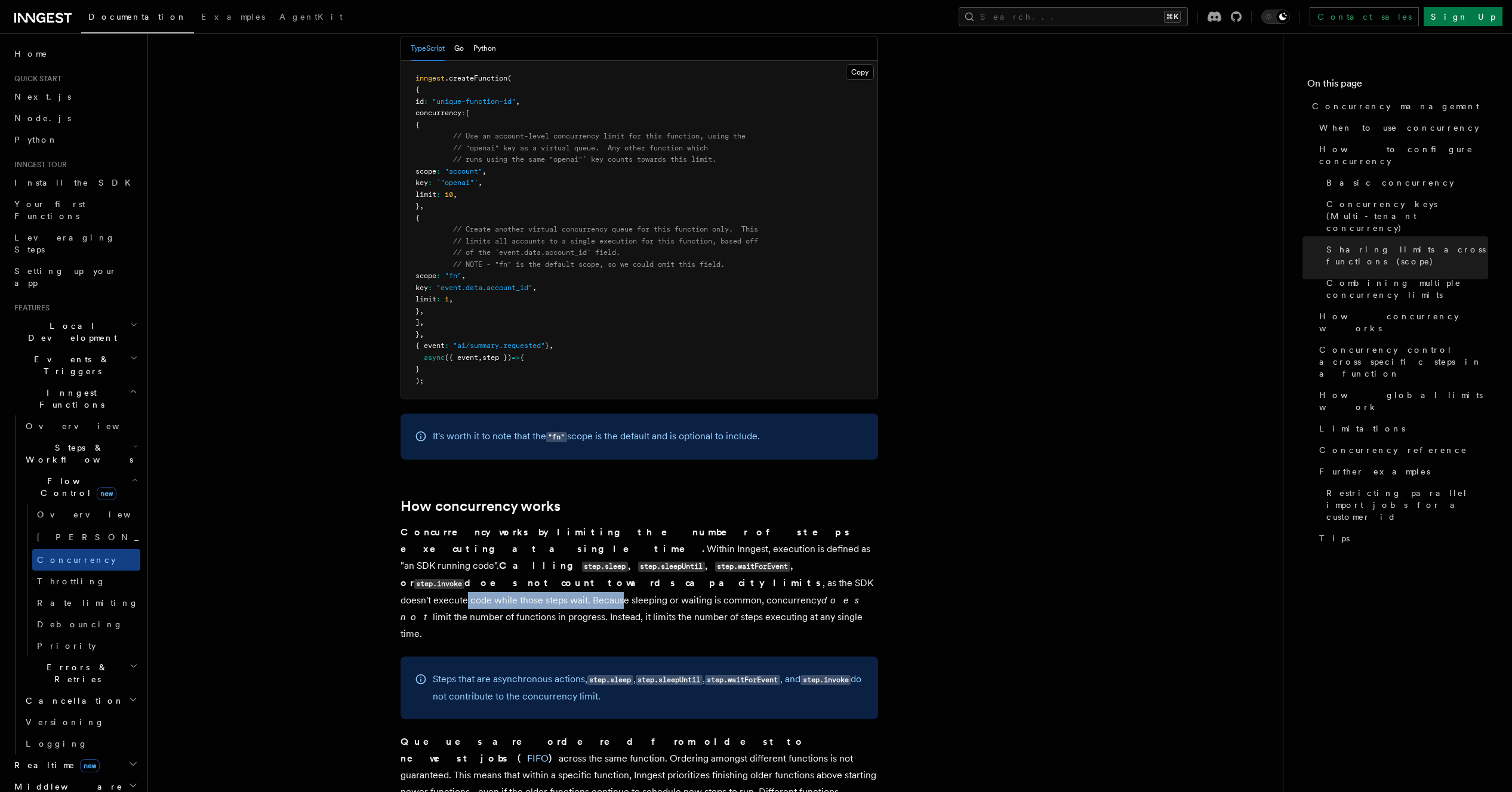
drag, startPoint x: 666, startPoint y: 513, endPoint x: 823, endPoint y: 520, distance: 157.2
click at [823, 524] on p "Concurrency works by limiting the number of steps executing at a single time. W…" at bounding box center [639, 583] width 477 height 118
drag, startPoint x: 482, startPoint y: 536, endPoint x: 668, endPoint y: 536, distance: 186.0
click at [668, 536] on p "Concurrency works by limiting the number of steps executing at a single time. W…" at bounding box center [639, 583] width 477 height 118
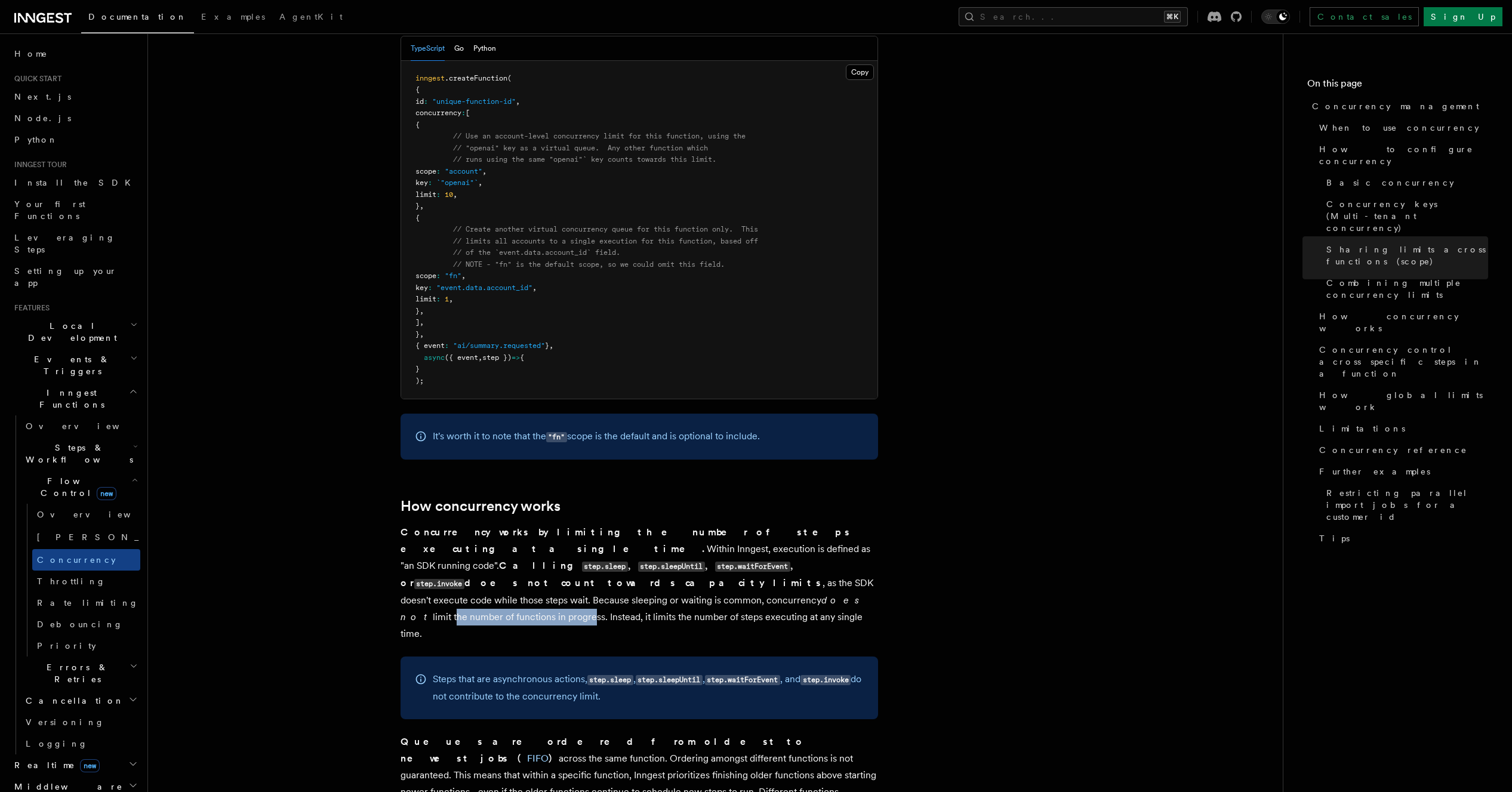
drag, startPoint x: 599, startPoint y: 530, endPoint x: 738, endPoint y: 528, distance: 139.0
click at [738, 528] on p "Concurrency works by limiting the number of steps executing at a single time. W…" at bounding box center [639, 583] width 477 height 118
drag, startPoint x: 642, startPoint y: 535, endPoint x: 750, endPoint y: 533, distance: 108.0
click at [750, 533] on p "Concurrency works by limiting the number of steps executing at a single time. W…" at bounding box center [639, 583] width 477 height 118
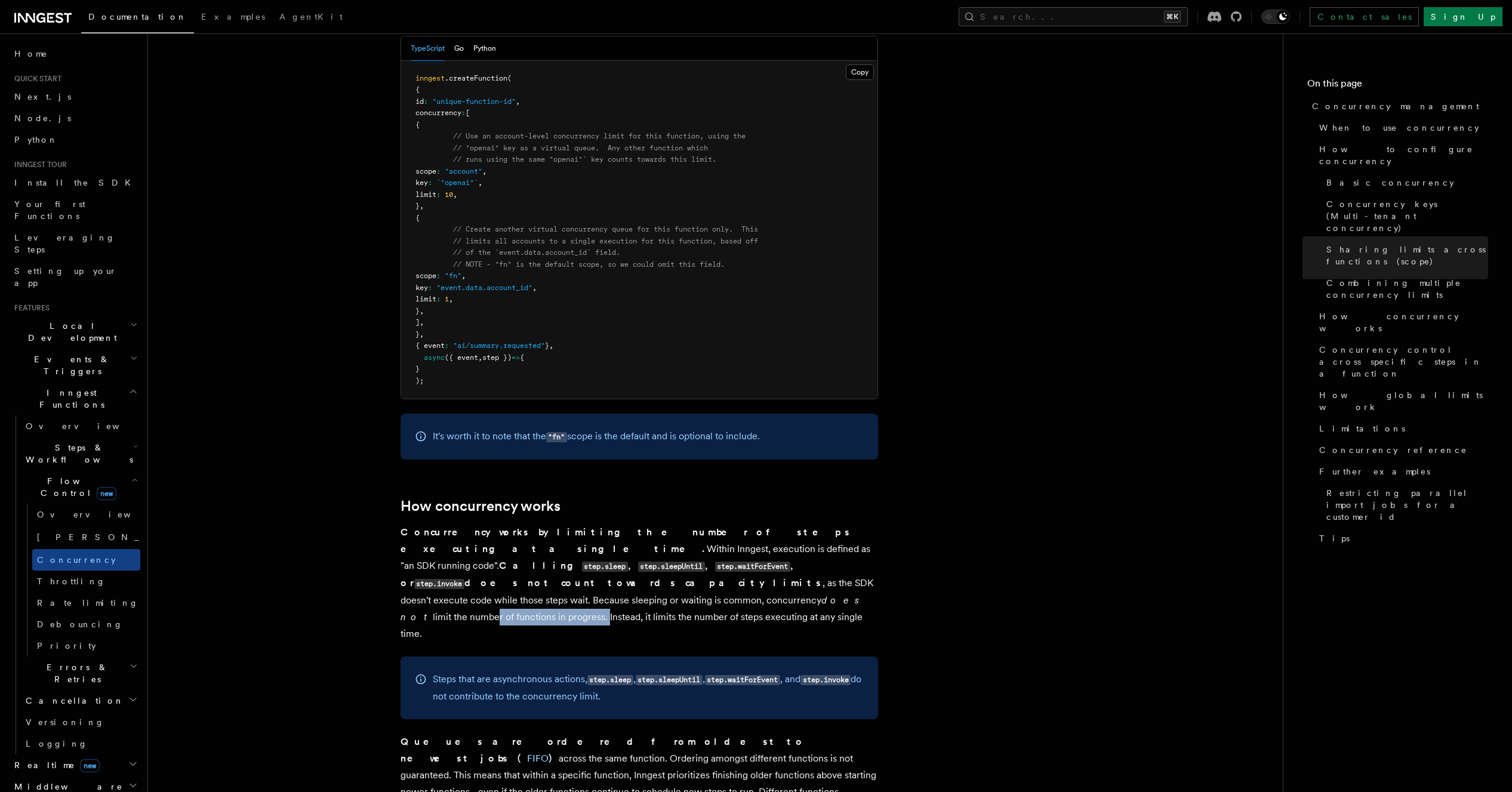
click at [750, 533] on p "Concurrency works by limiting the number of steps executing at a single time. W…" at bounding box center [639, 583] width 477 height 118
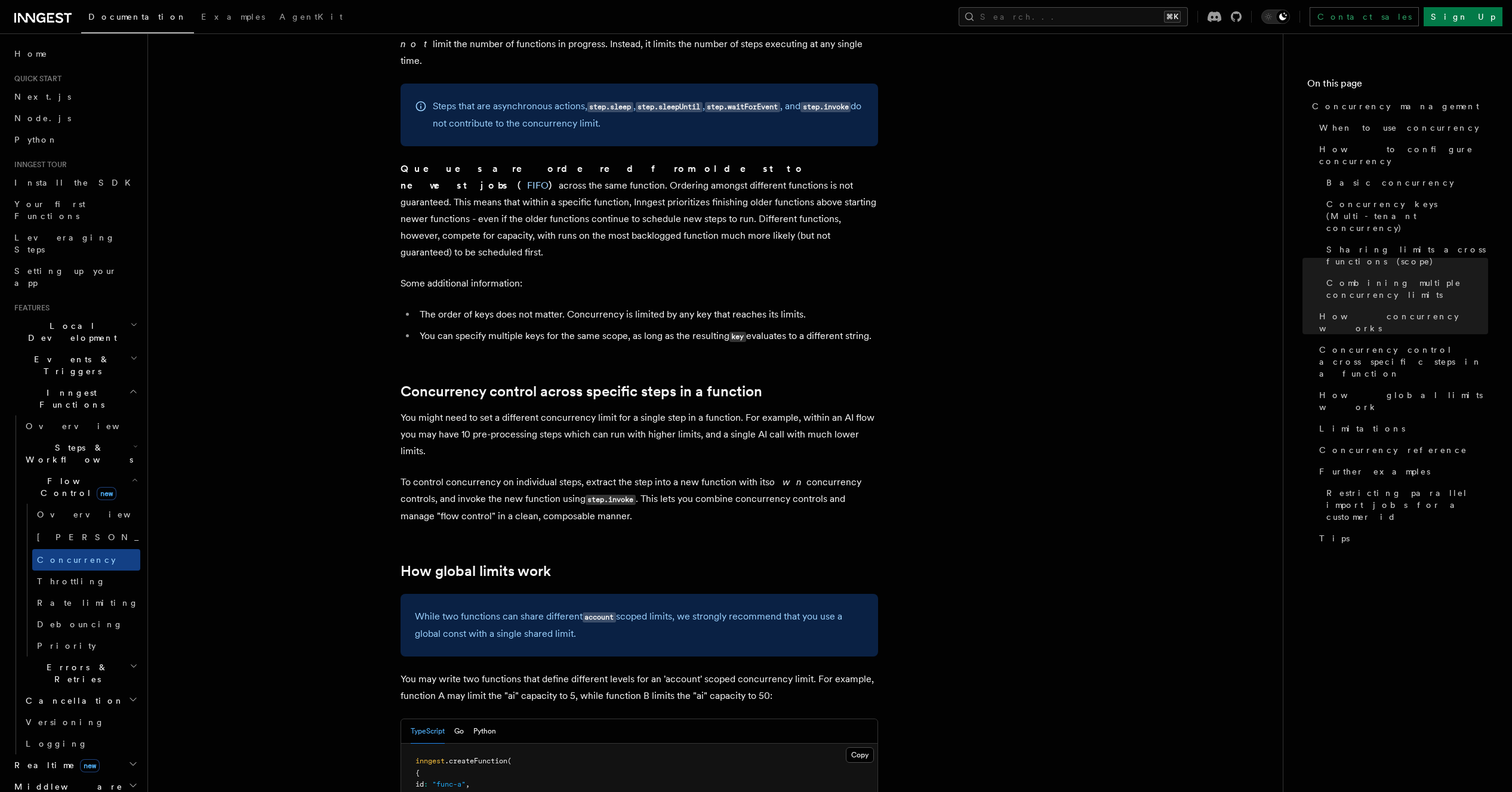
scroll to position [2620, 0]
click at [586, 608] on p "While two functions can share different account scoped limits, we strongly reco…" at bounding box center [639, 625] width 449 height 34
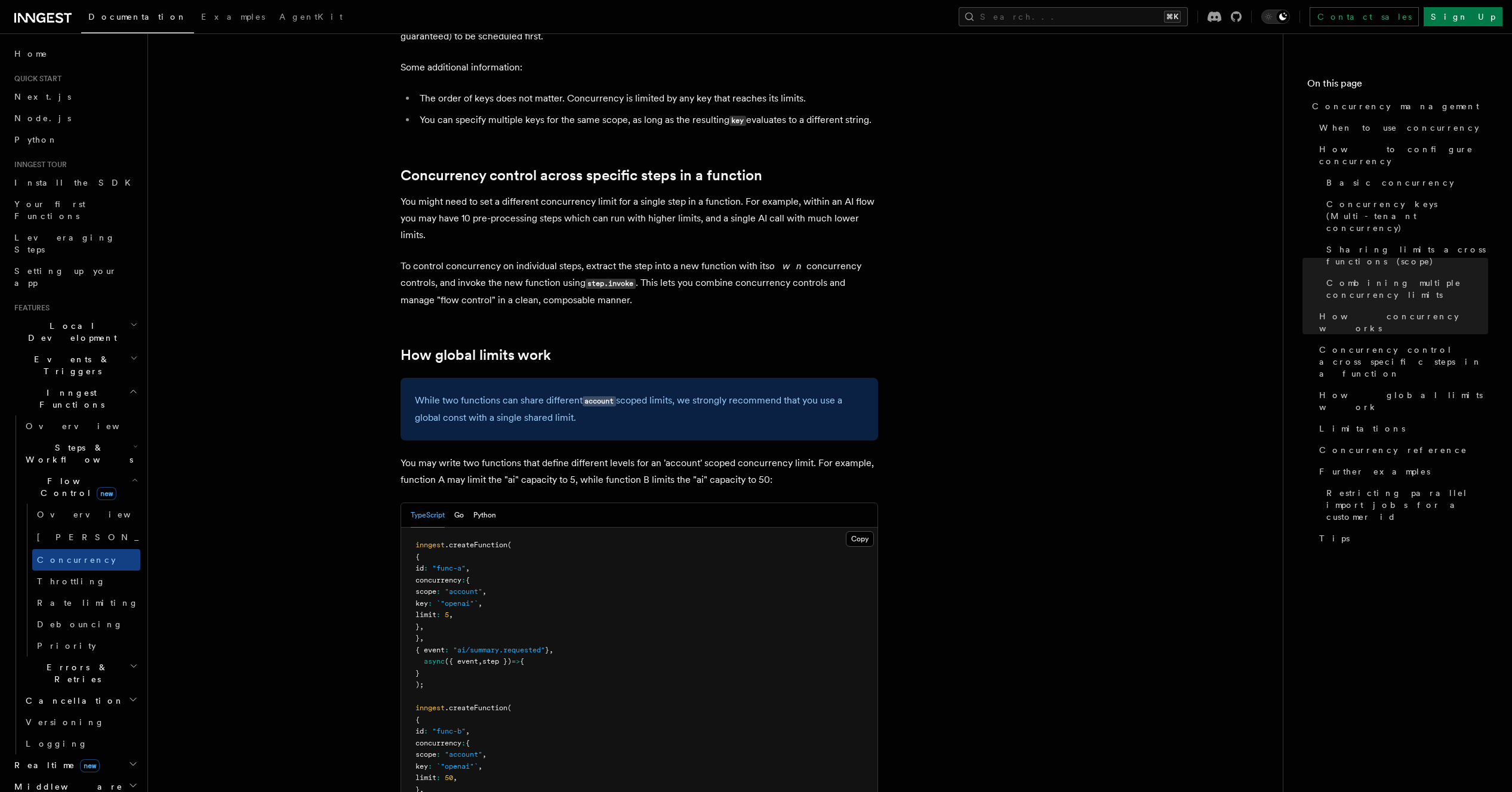
scroll to position [2828, 0]
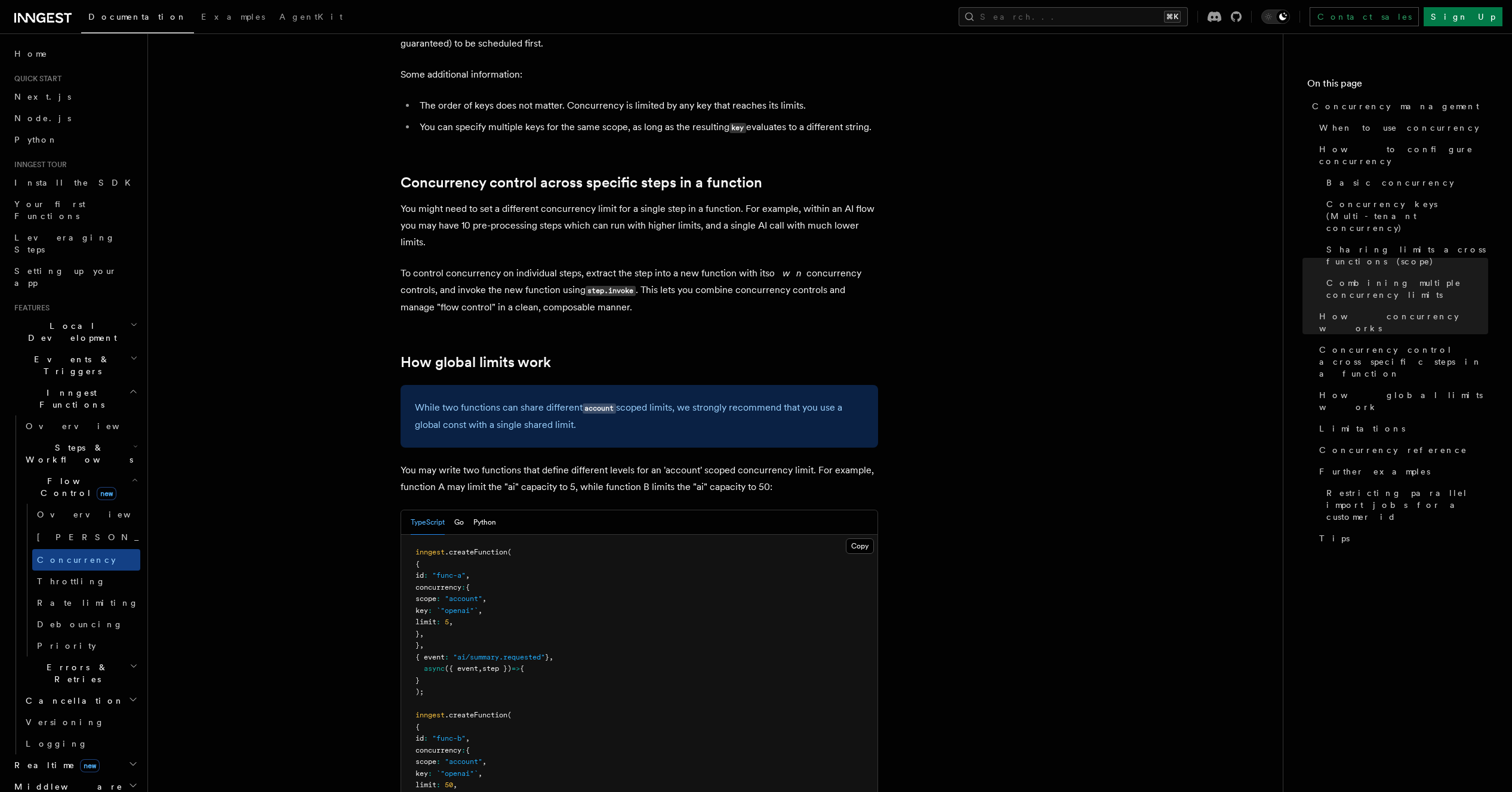
click at [560, 535] on pre "inngest .createFunction ( { id : "func-a" , concurrency : { scope : "account" ,…" at bounding box center [639, 704] width 476 height 338
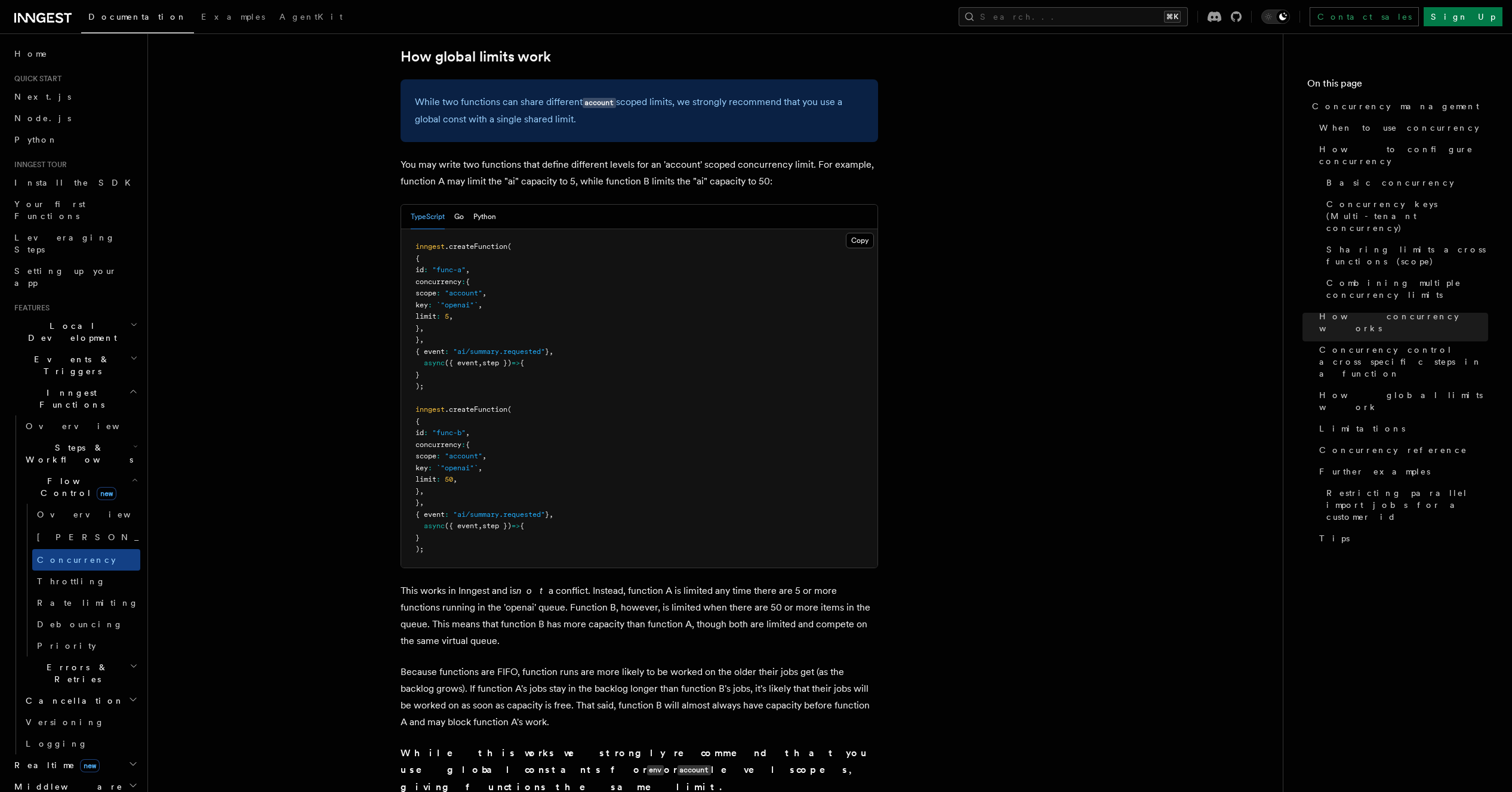
scroll to position [3126, 0]
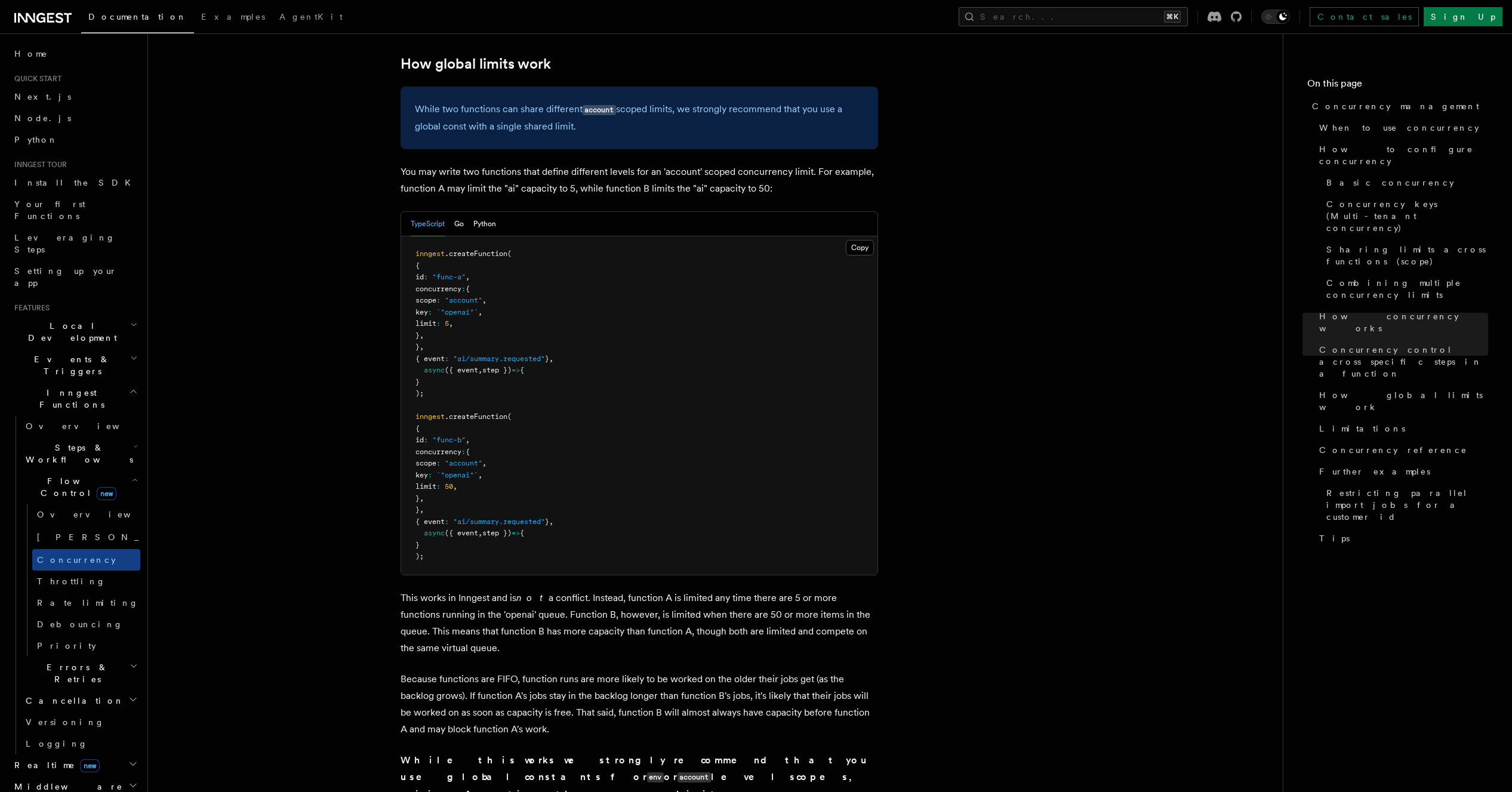
click at [646, 590] on p "This works in Inngest and is not a conflict. Instead, function A is limited any…" at bounding box center [639, 624] width 477 height 67
click at [652, 590] on p "This works in Inngest and is not a conflict. Instead, function A is limited any…" at bounding box center [639, 624] width 477 height 67
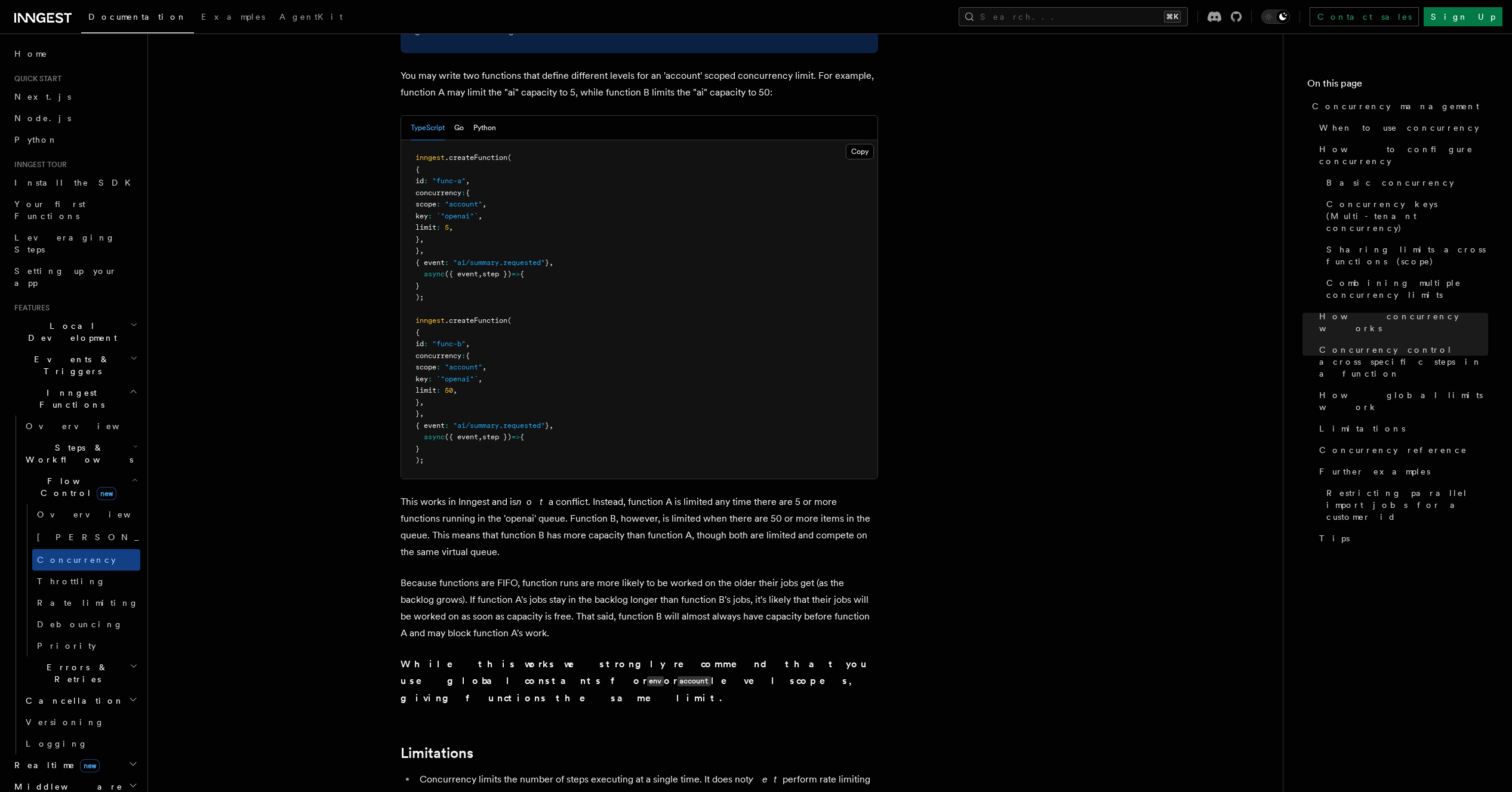
click at [728, 575] on p "Because functions are FIFO, function runs are more likely to be worked on the o…" at bounding box center [639, 609] width 477 height 67
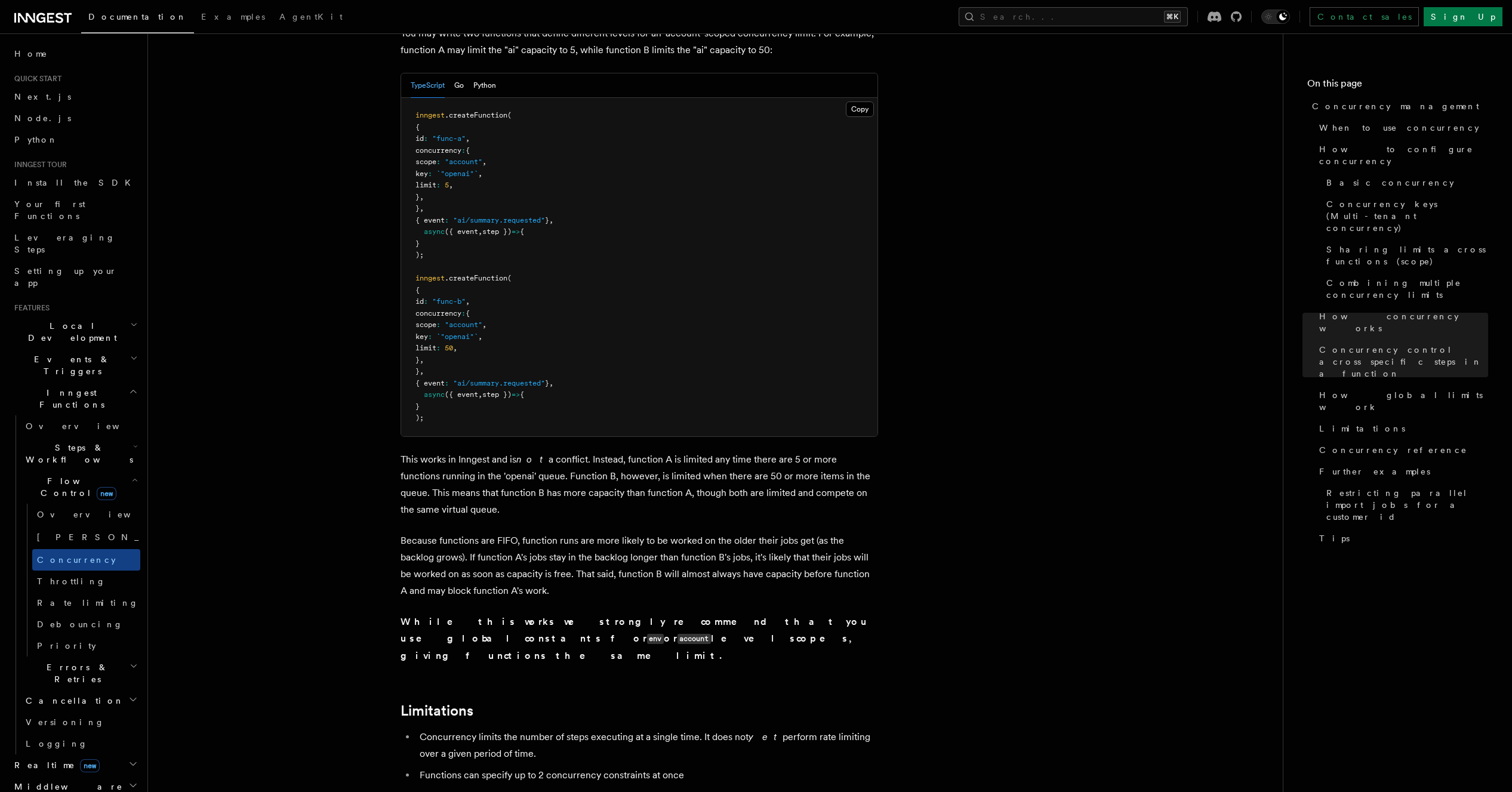
scroll to position [3340, 0]
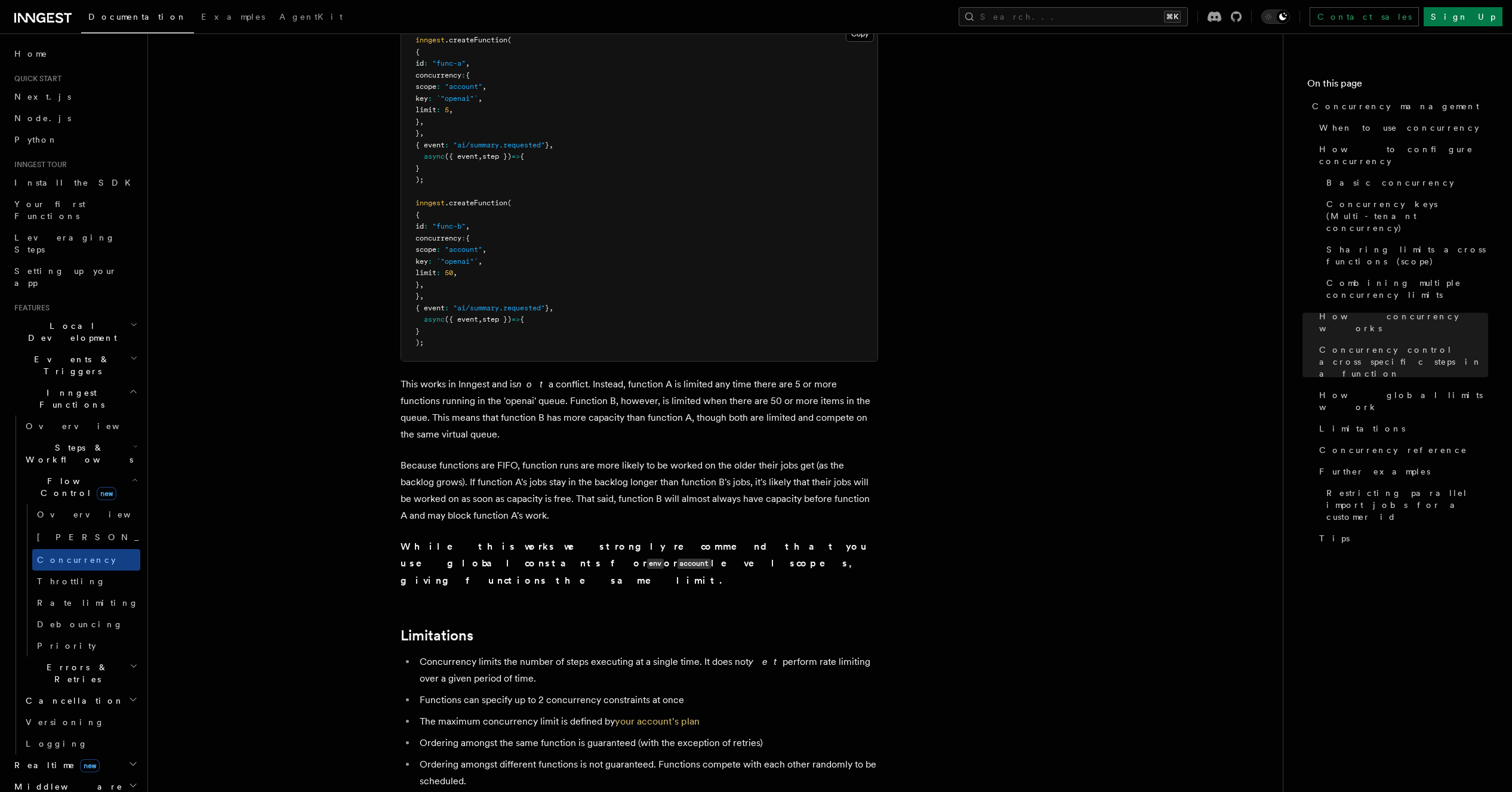
click at [772, 654] on li "Concurrency limits the number of steps executing at a single time. It does not …" at bounding box center [647, 671] width 462 height 34
click at [777, 654] on li "Concurrency limits the number of steps executing at a single time. It does not …" at bounding box center [647, 671] width 462 height 34
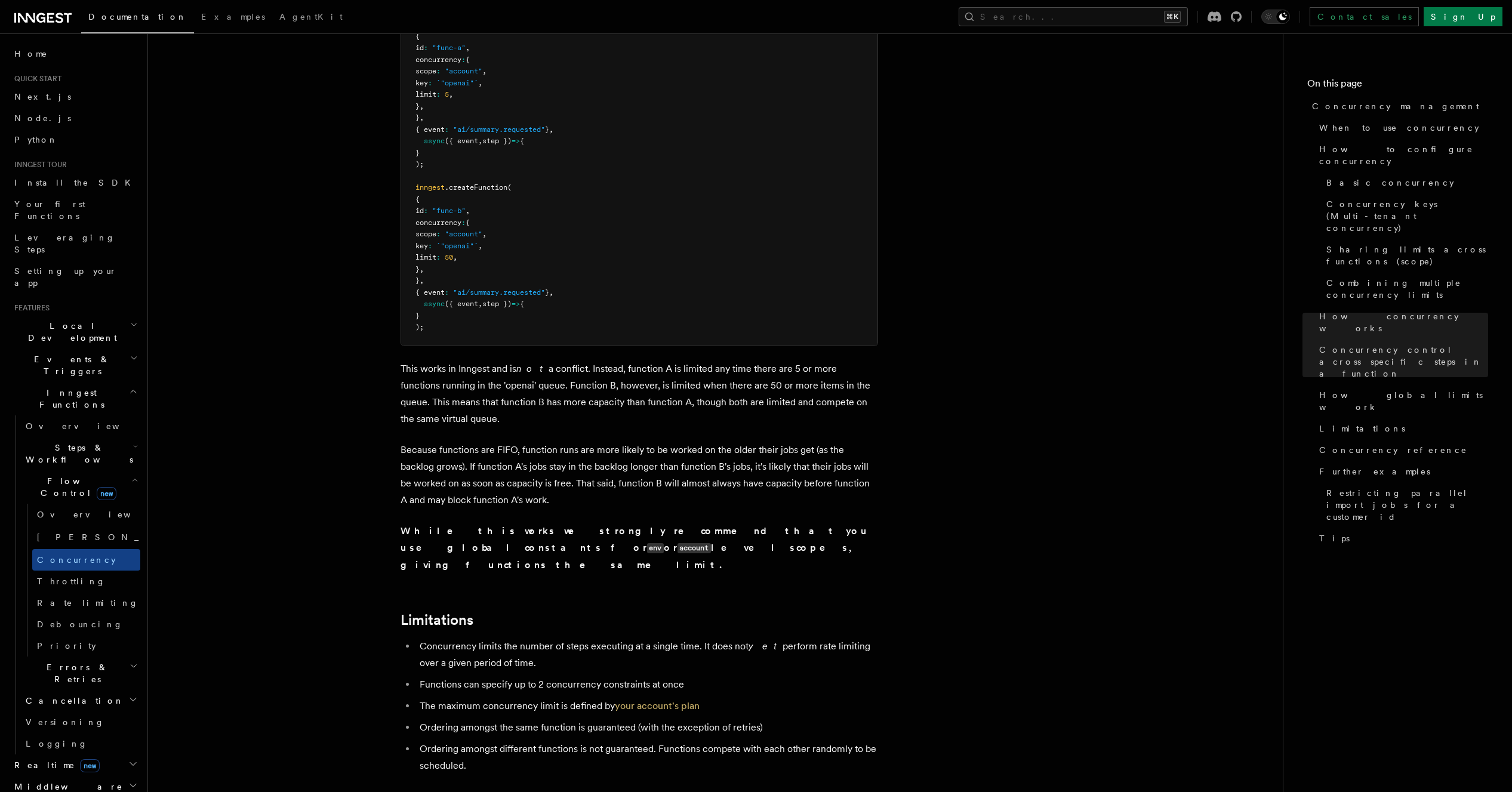
scroll to position [3371, 0]
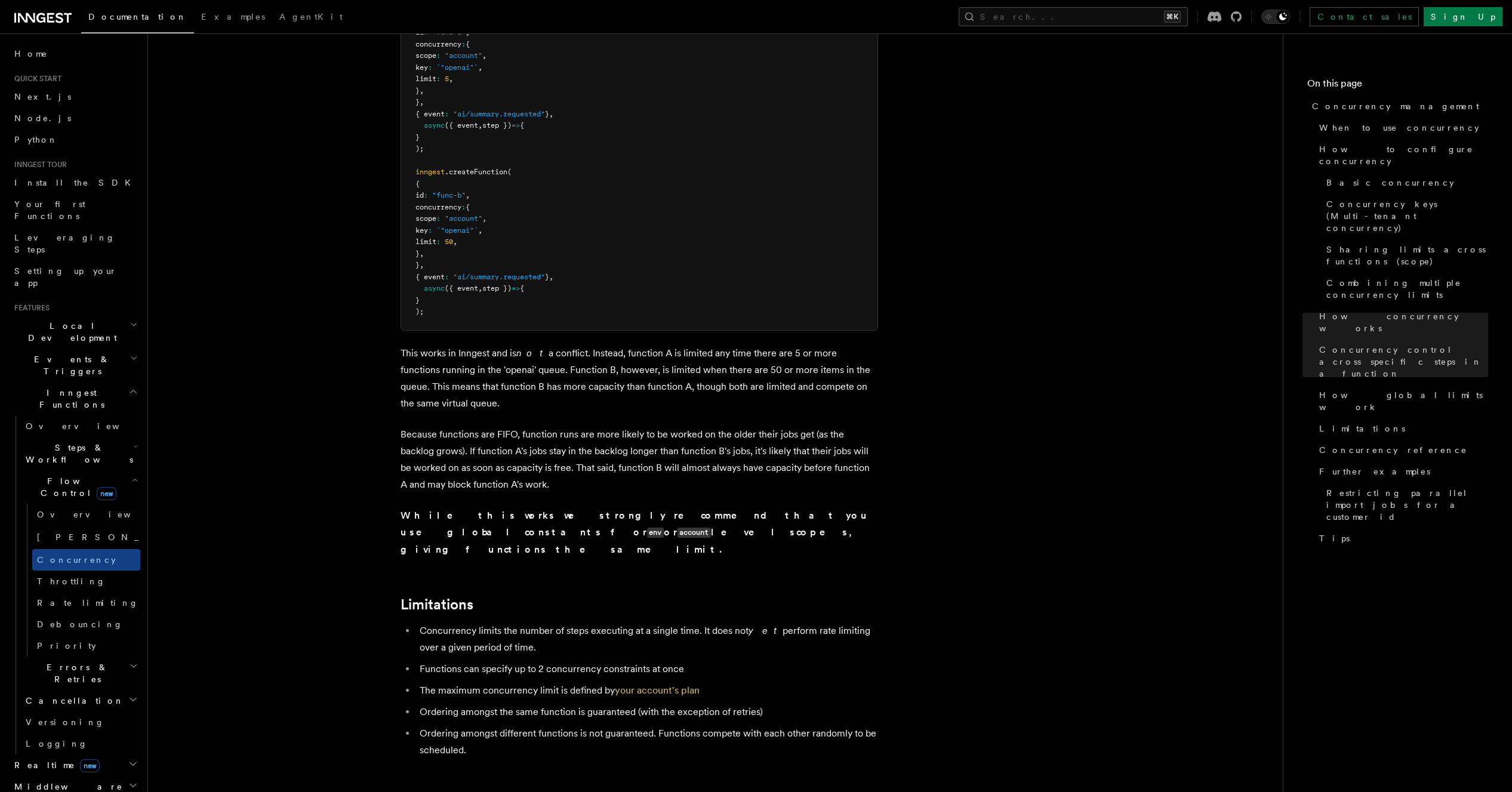
click at [777, 683] on li "The maximum concurrency limit is defined by your account's plan" at bounding box center [647, 691] width 462 height 17
click at [770, 623] on ul "Concurrency limits the number of steps executing at a single time. It does not …" at bounding box center [639, 691] width 477 height 136
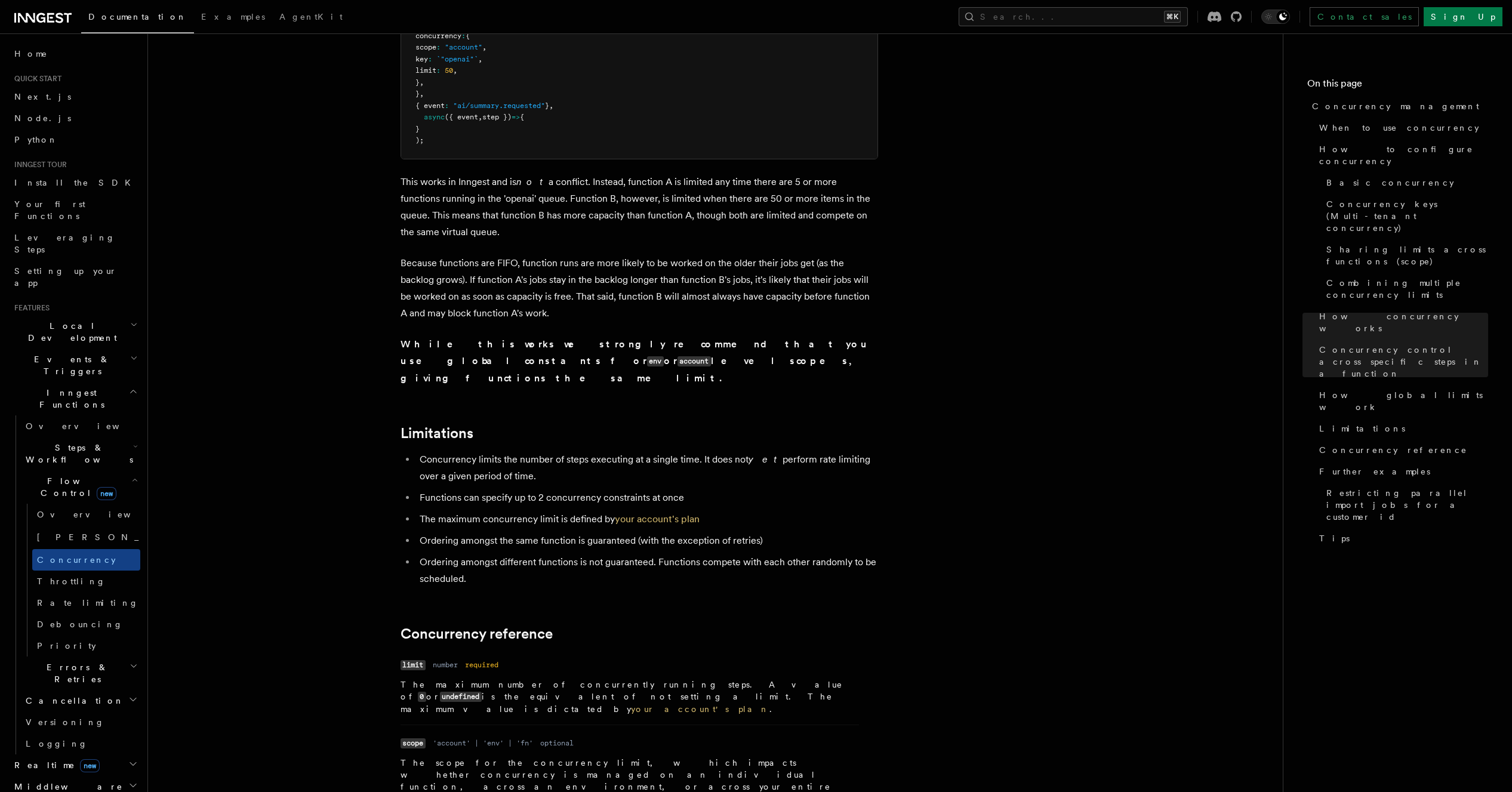
scroll to position [3672, 0]
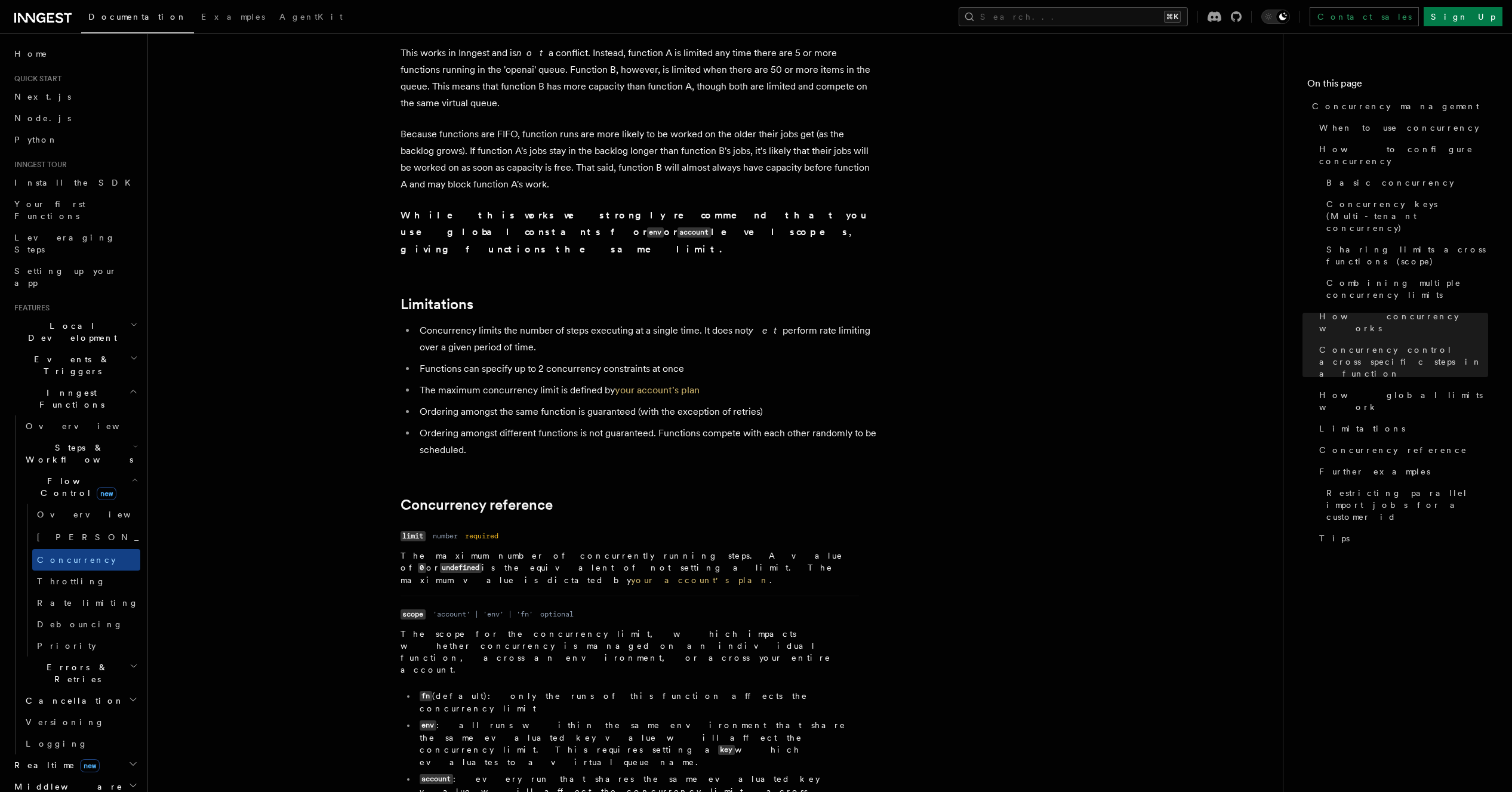
click at [728, 690] on ul "fn (default): only the runs of this function affects the concurrency limit env …" at bounding box center [629, 756] width 458 height 132
drag, startPoint x: 416, startPoint y: 509, endPoint x: 523, endPoint y: 509, distance: 107.0
click at [523, 628] on p "The scope for the concurrency limit, which impacts whether concurrency is manag…" at bounding box center [629, 652] width 458 height 48
click at [602, 773] on li "account : every run that shares the same evaluated key value will affect the co…" at bounding box center [637, 798] width 443 height 49
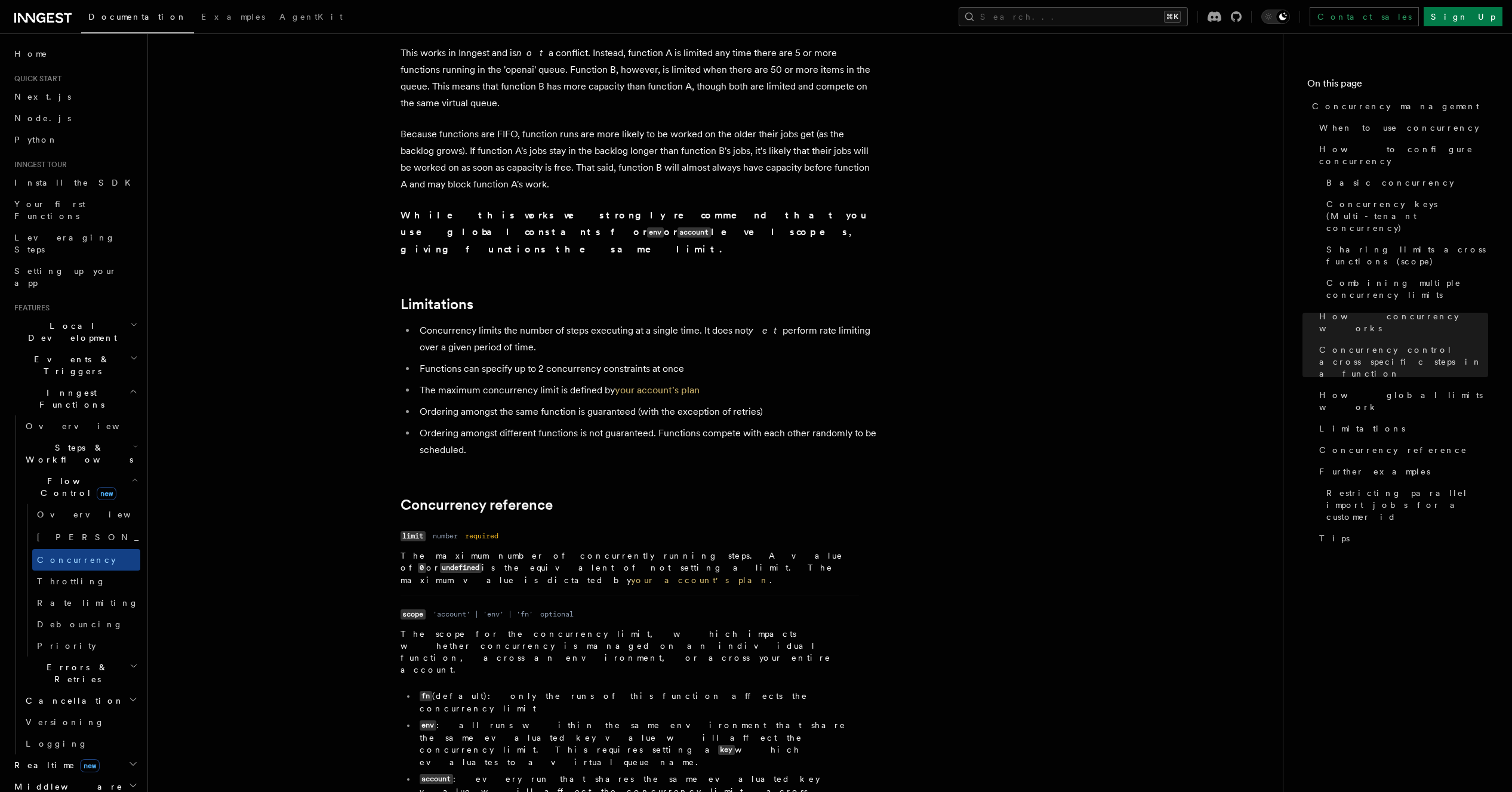
click at [606, 773] on li "account : every run that shares the same evaluated key value will affect the co…" at bounding box center [637, 798] width 443 height 49
click at [594, 628] on dd "The scope for the concurrency limit, which impacts whether concurrency is manag…" at bounding box center [629, 750] width 458 height 244
click at [583, 628] on p "The scope for the concurrency limit, which impacts whether concurrency is manag…" at bounding box center [629, 652] width 458 height 48
click at [682, 690] on ul "fn (default): only the runs of this function affects the concurrency limit env …" at bounding box center [629, 756] width 458 height 132
drag, startPoint x: 689, startPoint y: 545, endPoint x: 484, endPoint y: 548, distance: 205.0
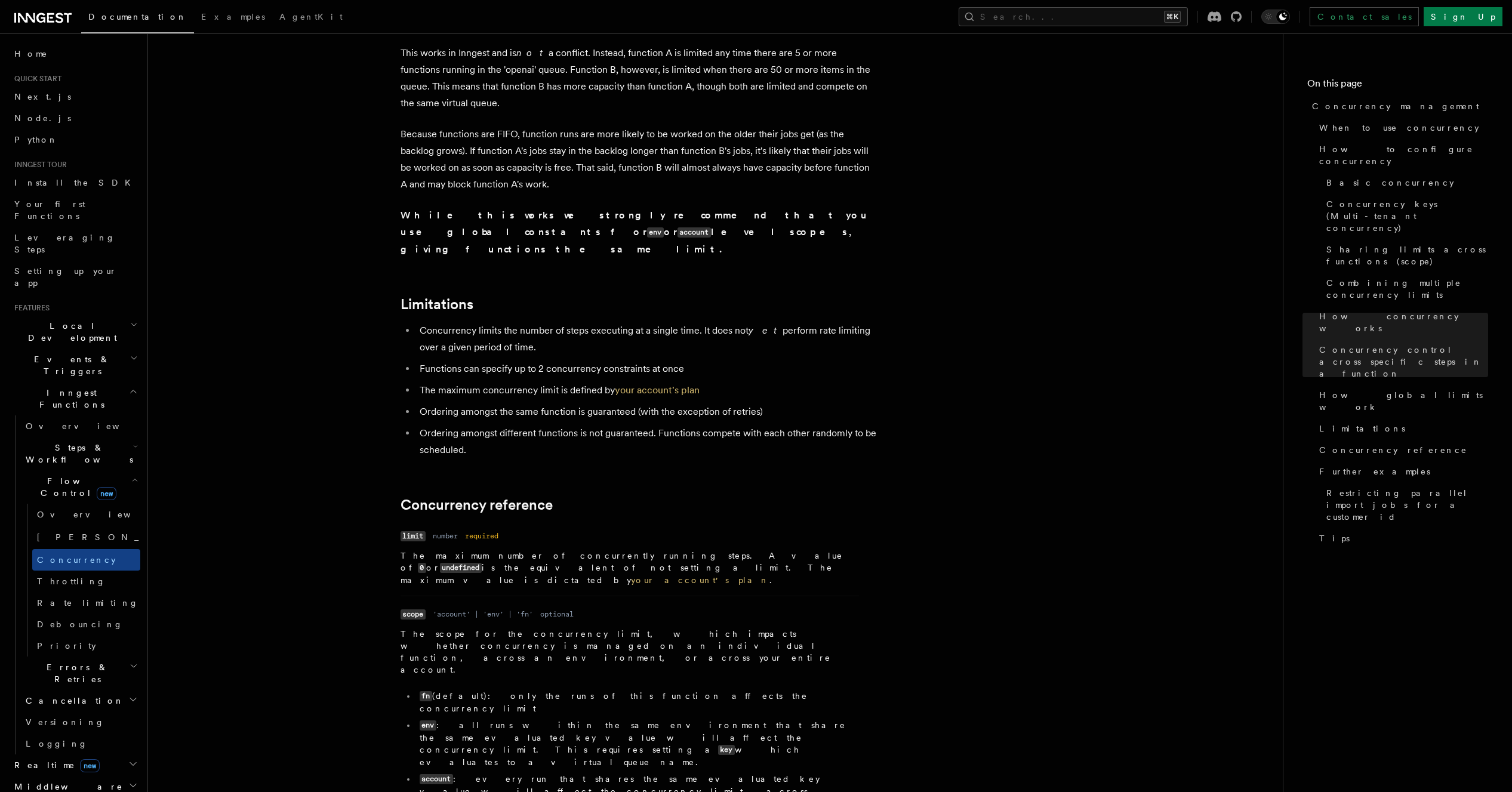
click at [484, 690] on li "fn (default): only the runs of this function affects the concurrency limit" at bounding box center [637, 702] width 443 height 24
drag, startPoint x: 511, startPoint y: 544, endPoint x: 629, endPoint y: 544, distance: 118.0
click at [629, 690] on li "fn (default): only the runs of this function affects the concurrency limit" at bounding box center [637, 702] width 443 height 24
click at [629, 690] on li "fn (default): only the runs of this function affects the concurrency limit" at bounding box center [637, 702] width 443 height 24
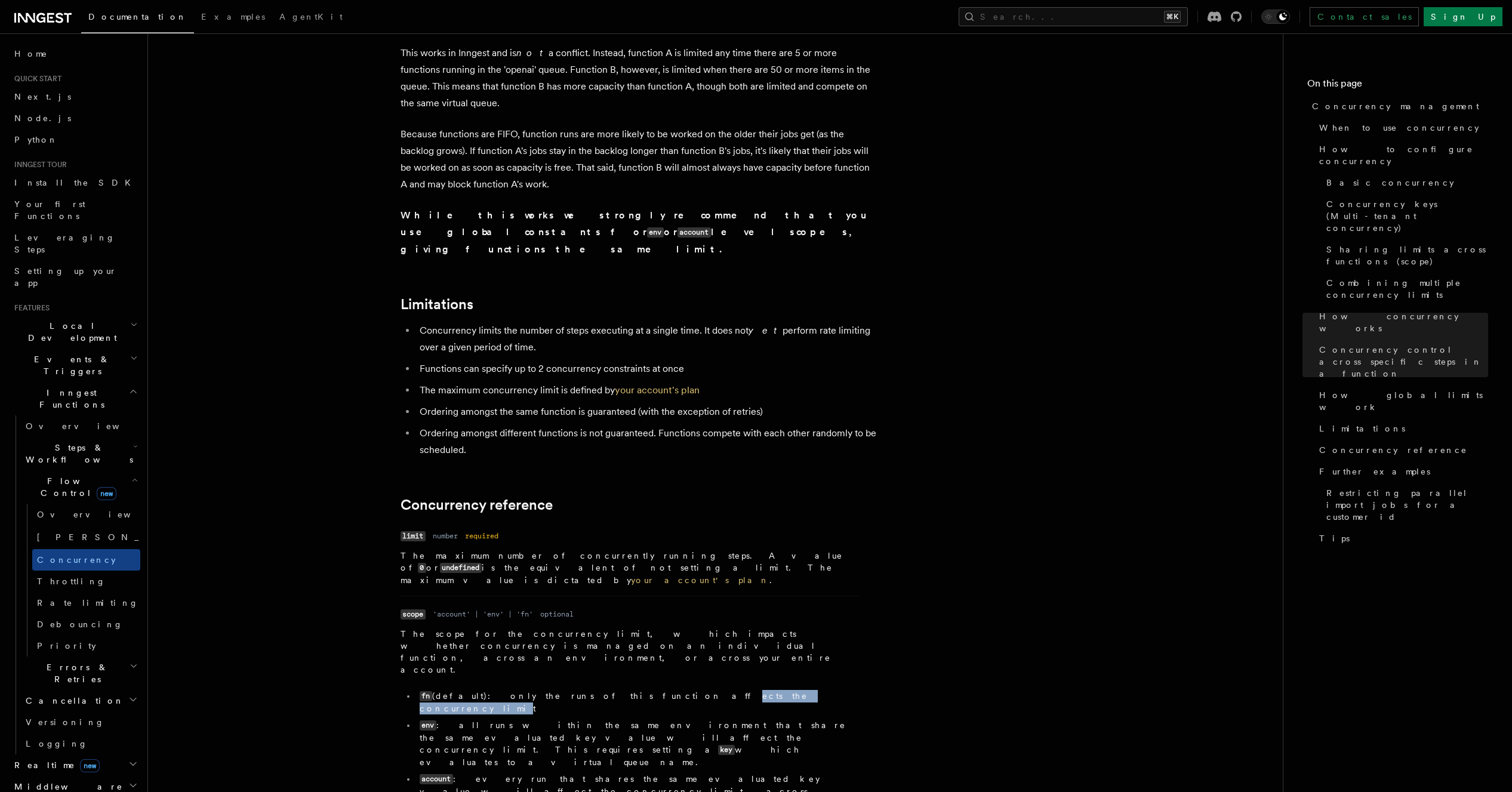
drag, startPoint x: 583, startPoint y: 546, endPoint x: 677, endPoint y: 544, distance: 94.0
click at [677, 690] on li "fn (default): only the runs of this function affects the concurrency limit" at bounding box center [637, 702] width 443 height 24
click at [719, 690] on li "fn (default): only the runs of this function affects the concurrency limit" at bounding box center [637, 702] width 443 height 24
drag, startPoint x: 465, startPoint y: 561, endPoint x: 610, endPoint y: 562, distance: 145.0
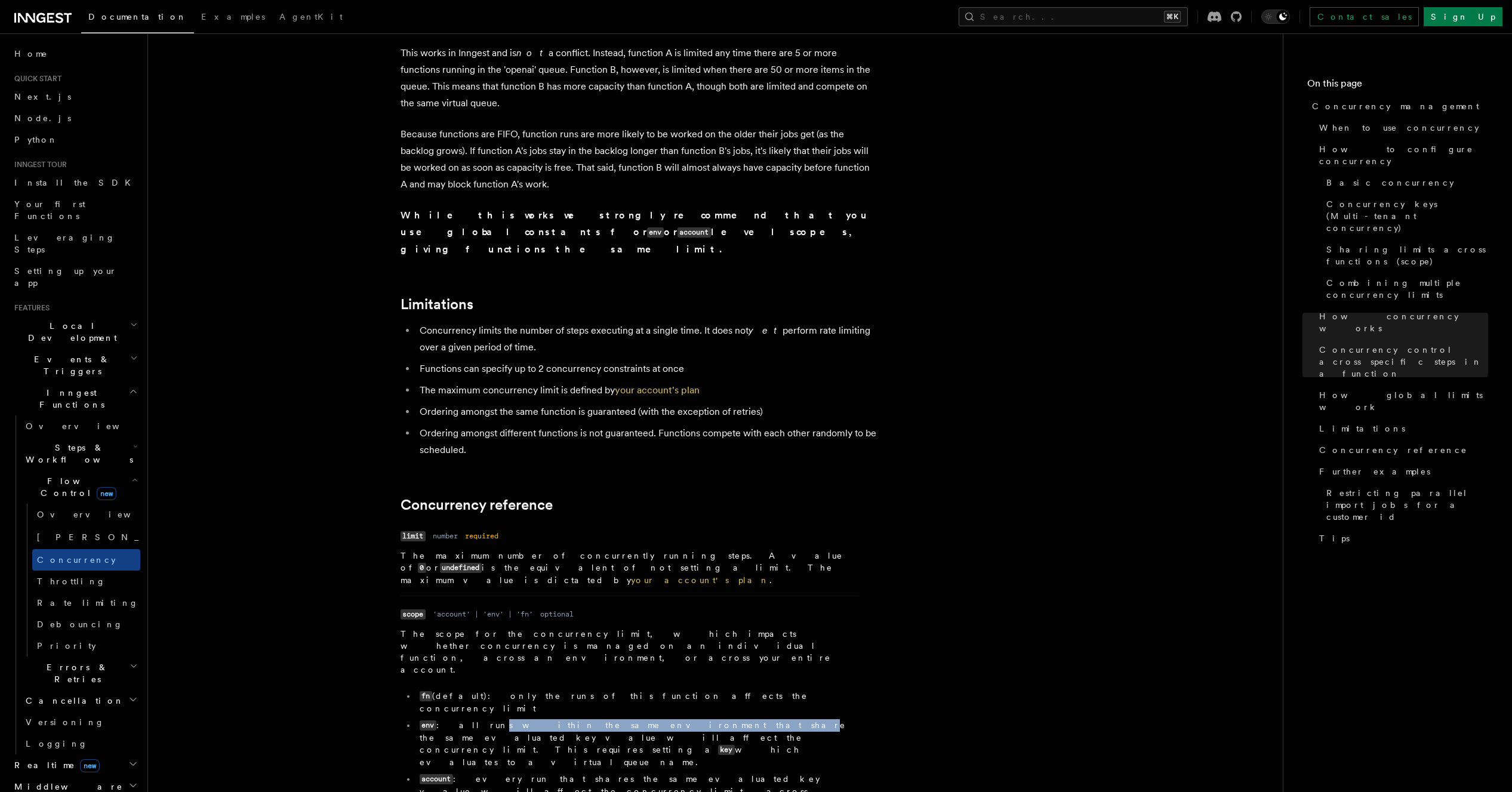
click at [610, 719] on li "env : all runs within the same environment that share the same evaluated key va…" at bounding box center [637, 744] width 443 height 49
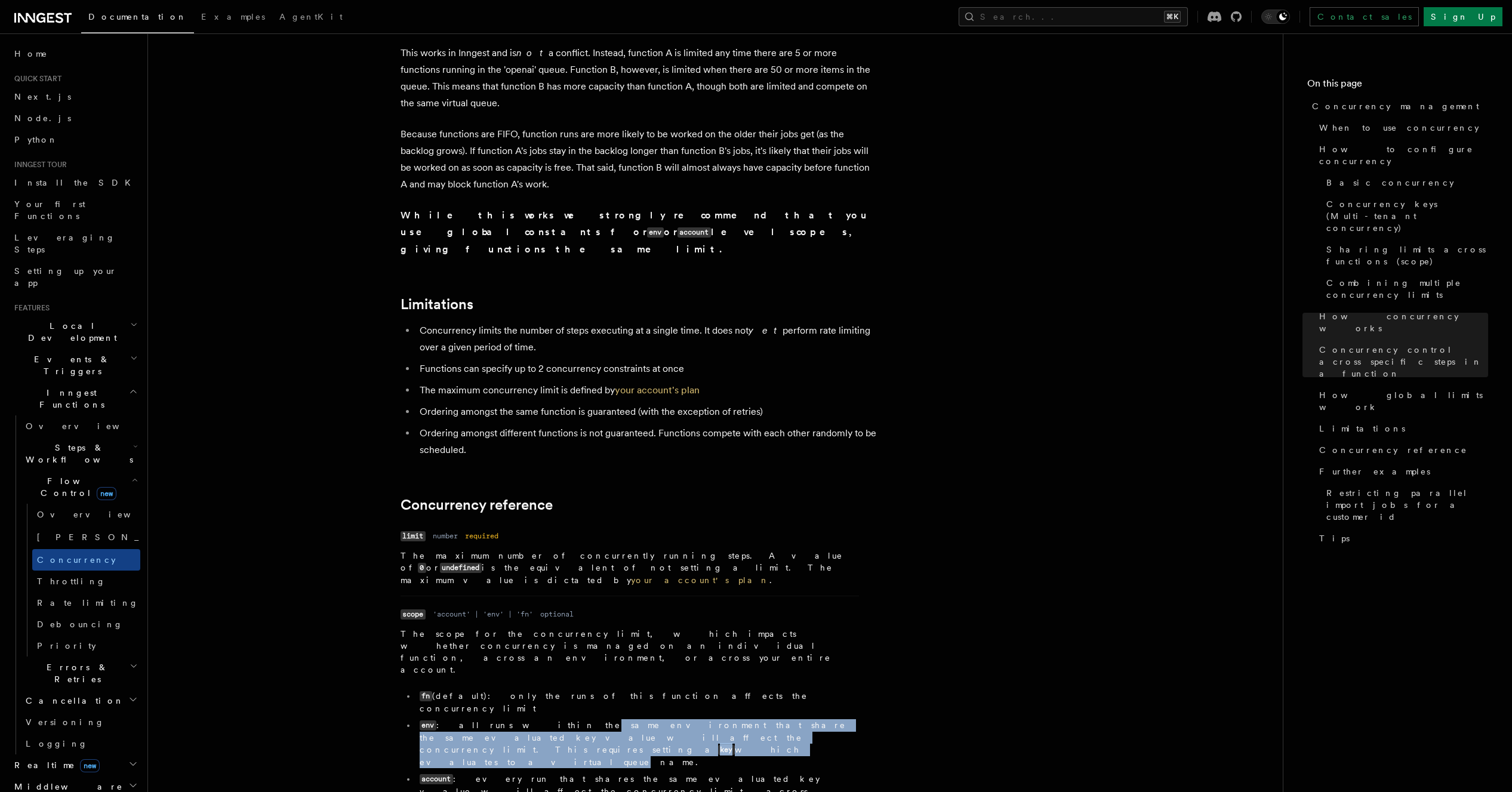
drag, startPoint x: 535, startPoint y: 560, endPoint x: 642, endPoint y: 568, distance: 107.3
click at [642, 719] on li "env : all runs within the same environment that share the same evaluated key va…" at bounding box center [637, 744] width 443 height 49
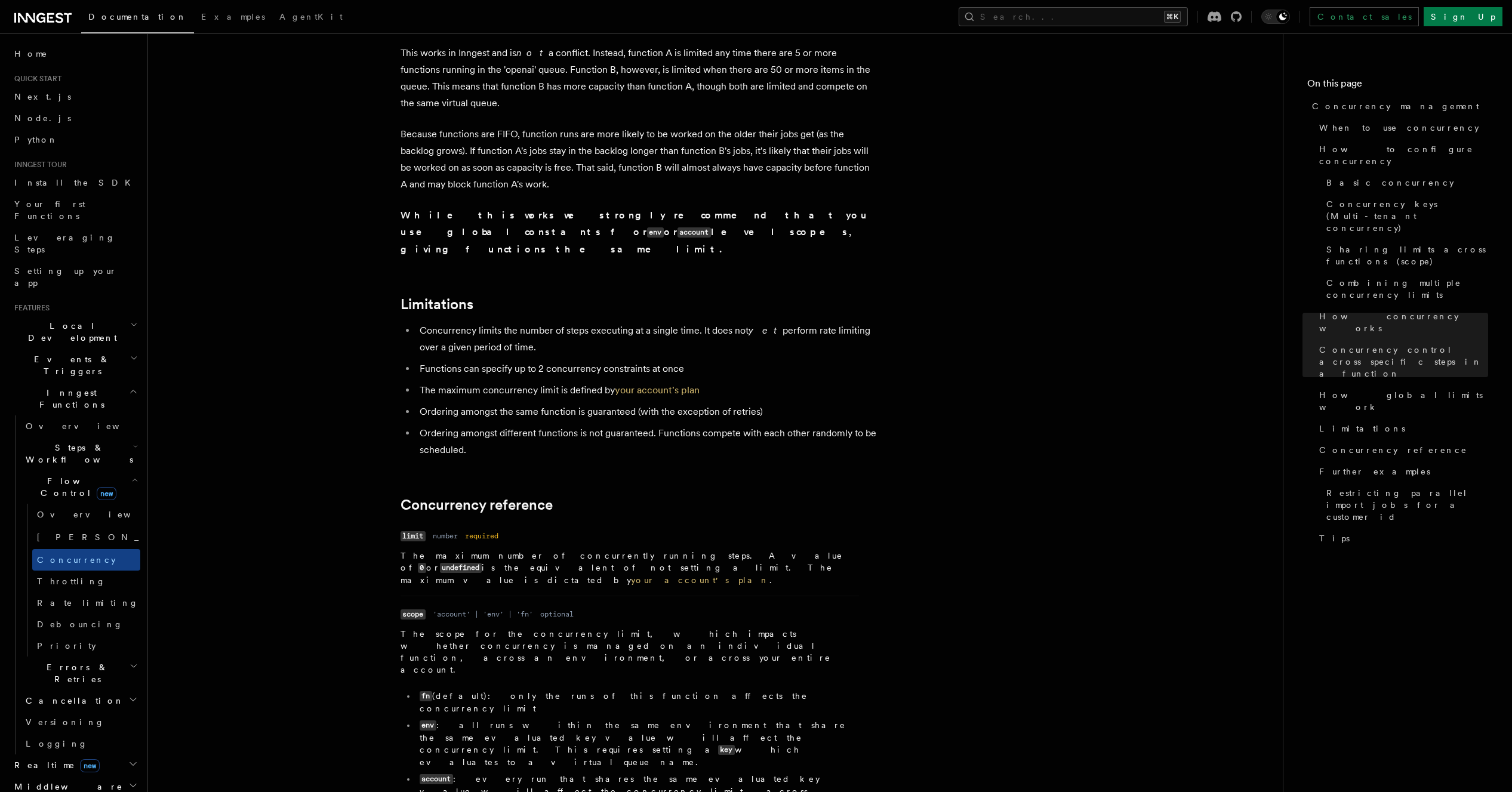
click at [714, 719] on li "env : all runs within the same environment that share the same evaluated key va…" at bounding box center [637, 744] width 443 height 49
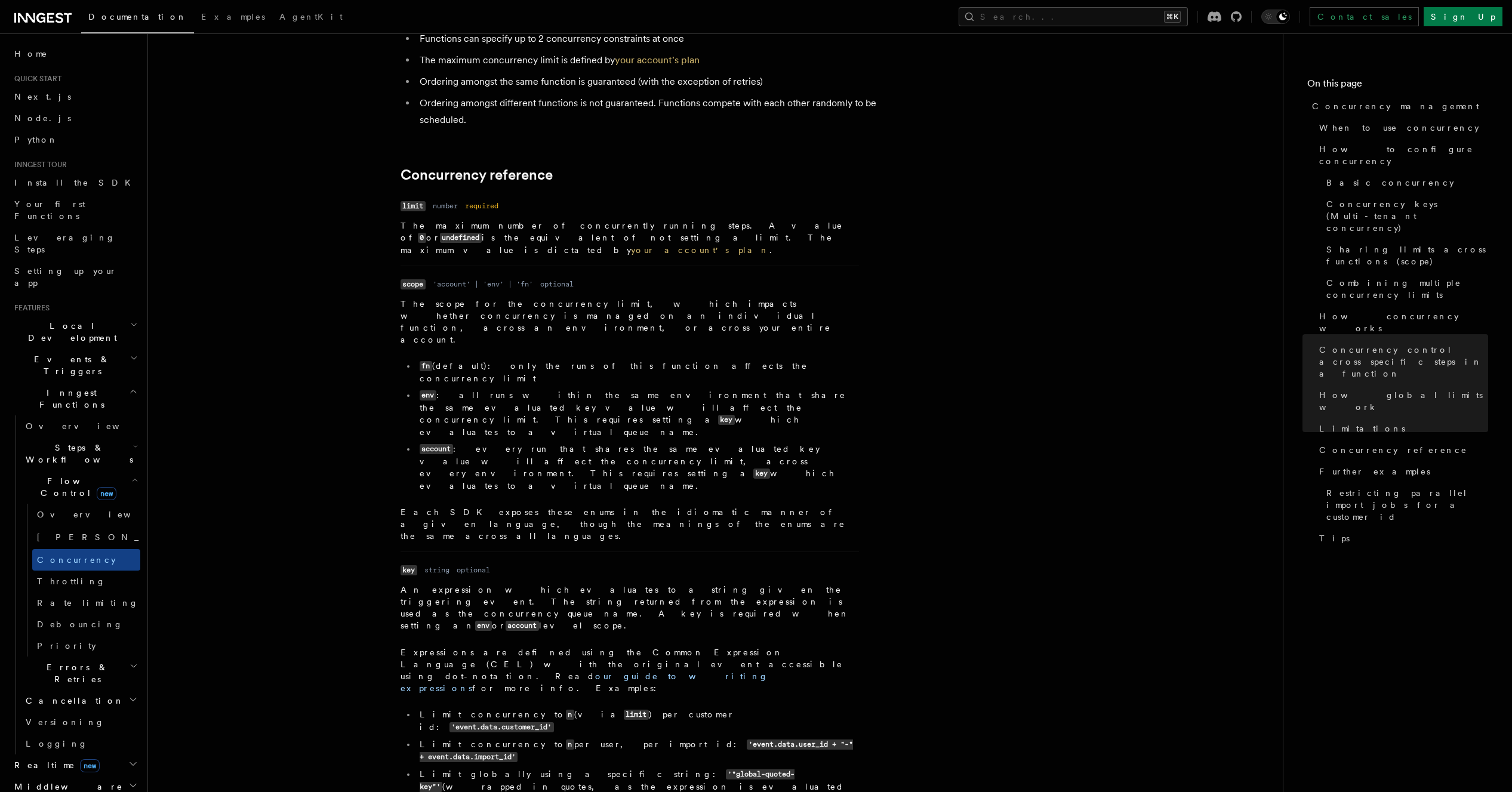
scroll to position [4063, 0]
